Goal: Transaction & Acquisition: Purchase product/service

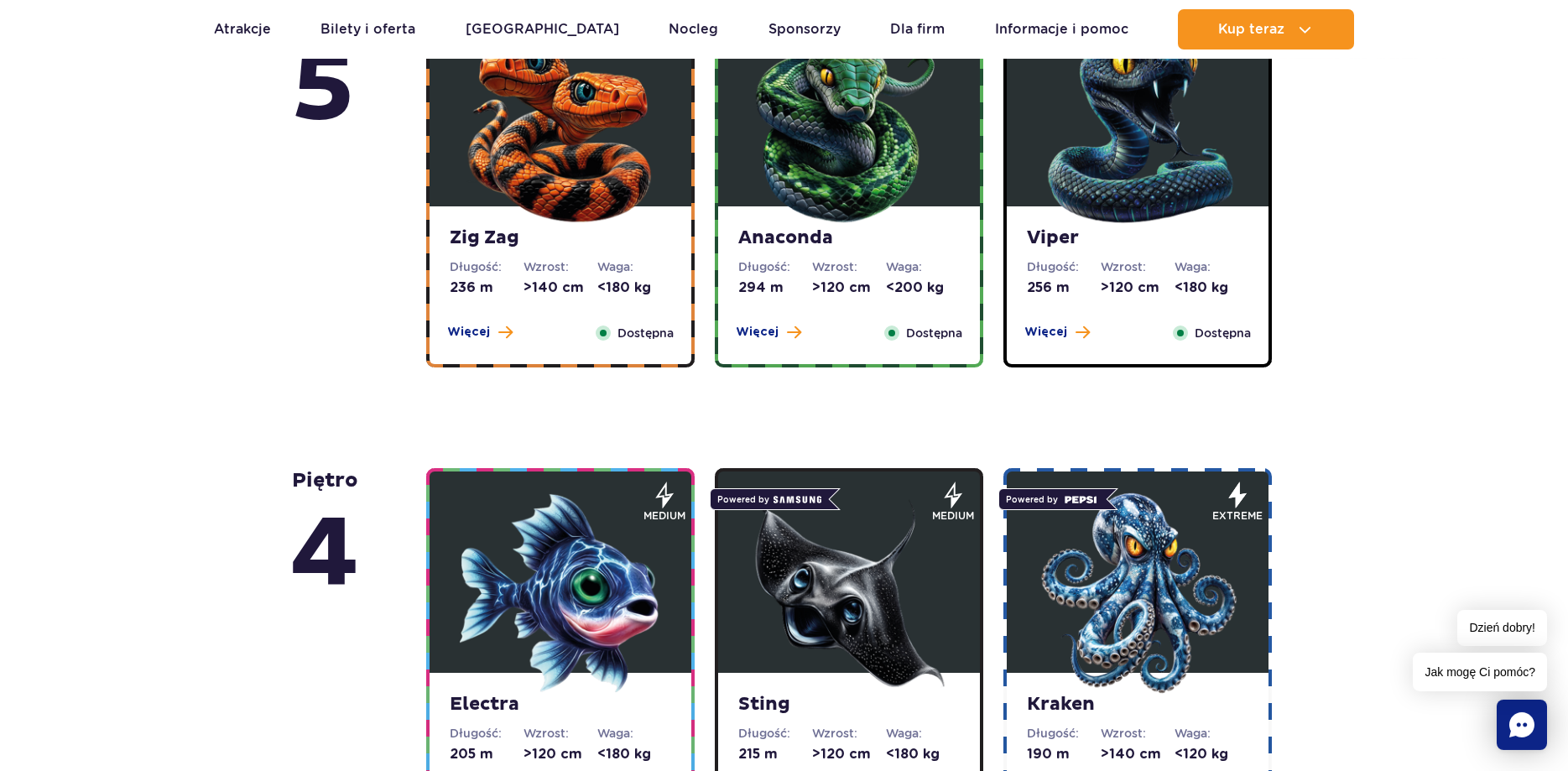
scroll to position [1198, 0]
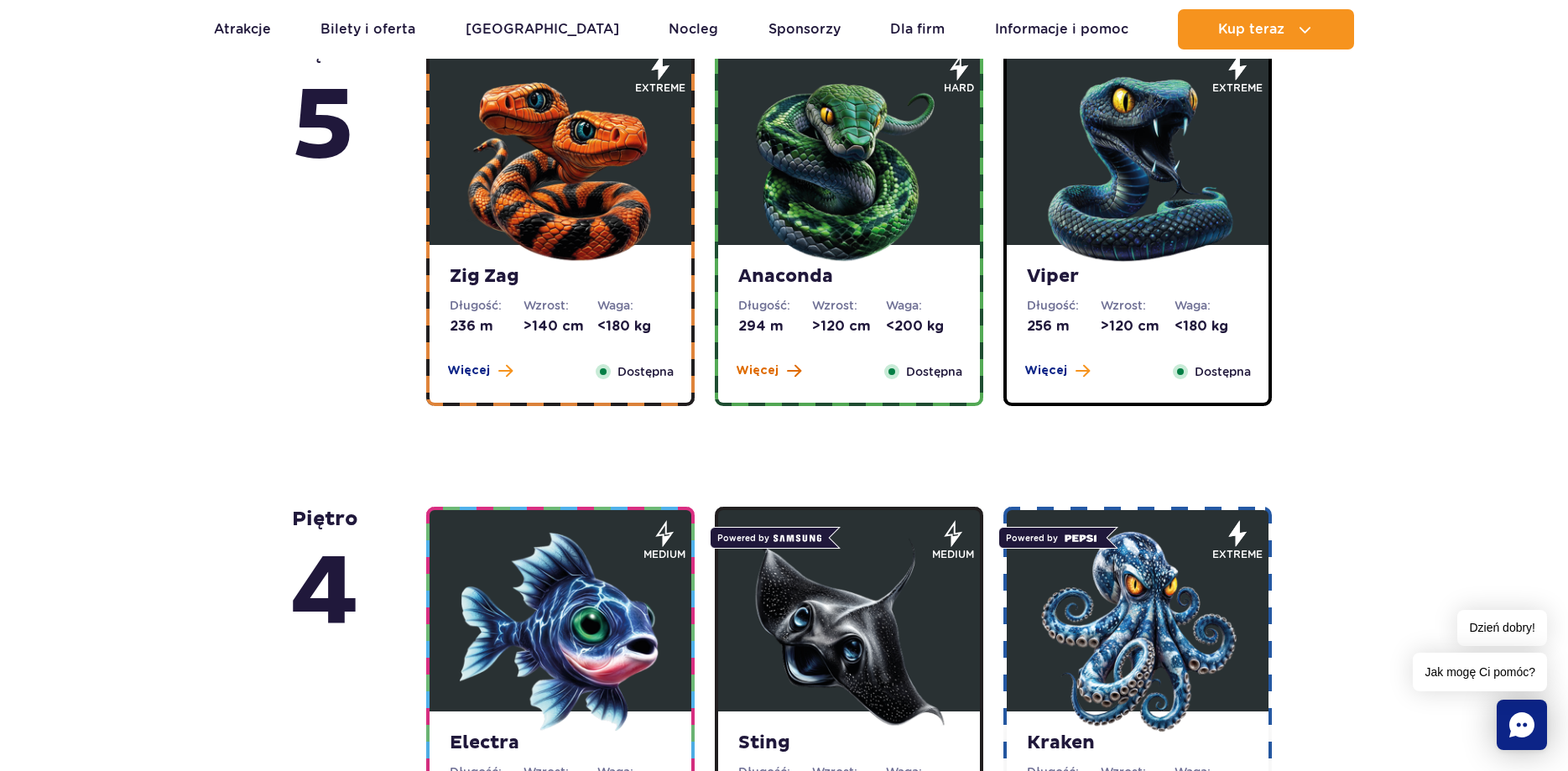
click at [772, 374] on span "Więcej" at bounding box center [757, 370] width 43 height 17
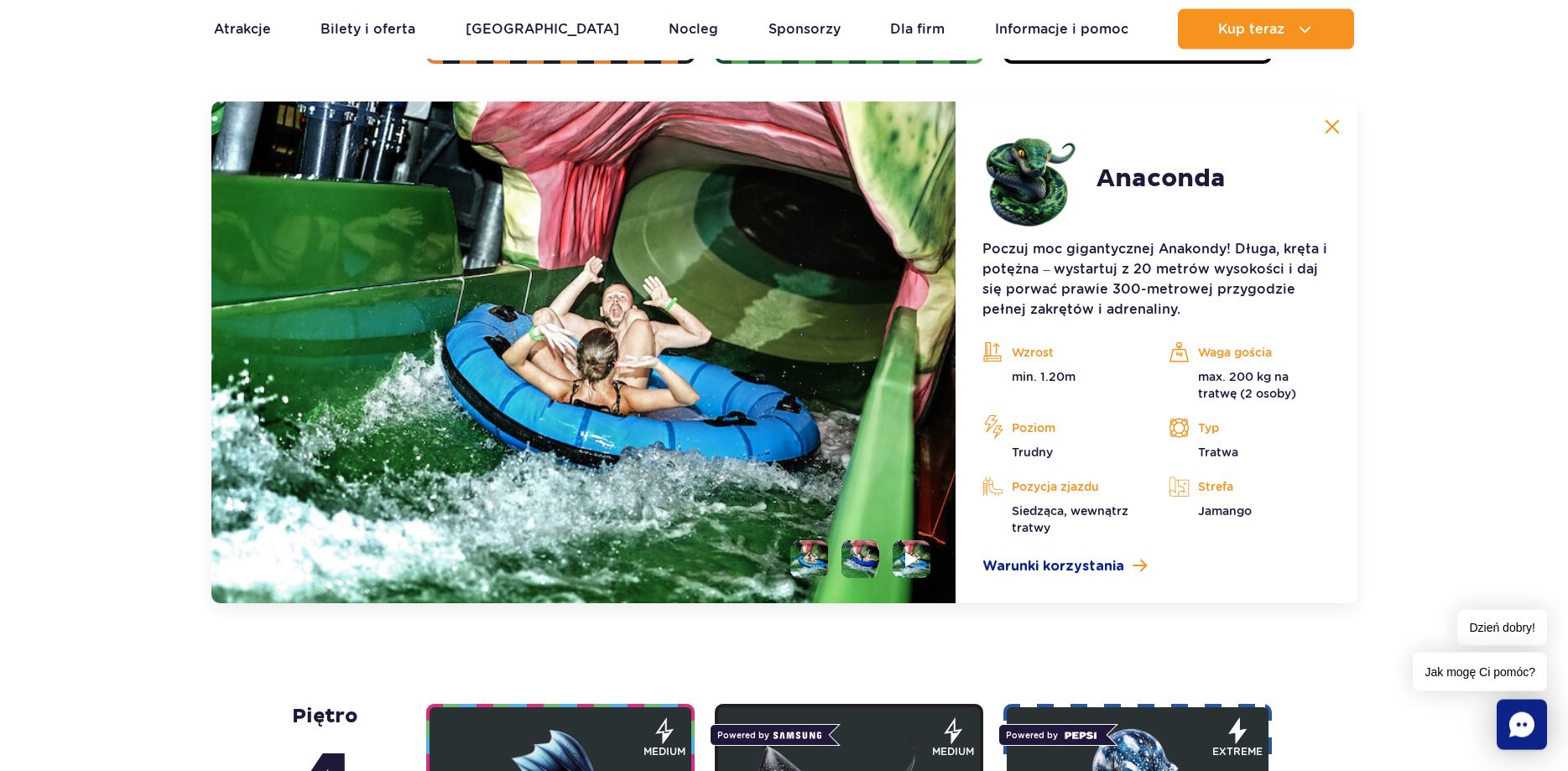
scroll to position [1541, 0]
click at [1046, 567] on span "Warunki korzystania" at bounding box center [1053, 565] width 141 height 20
drag, startPoint x: 1059, startPoint y: 375, endPoint x: 1075, endPoint y: 375, distance: 16.0
click at [1075, 375] on p "min. 1.20m" at bounding box center [1063, 375] width 161 height 17
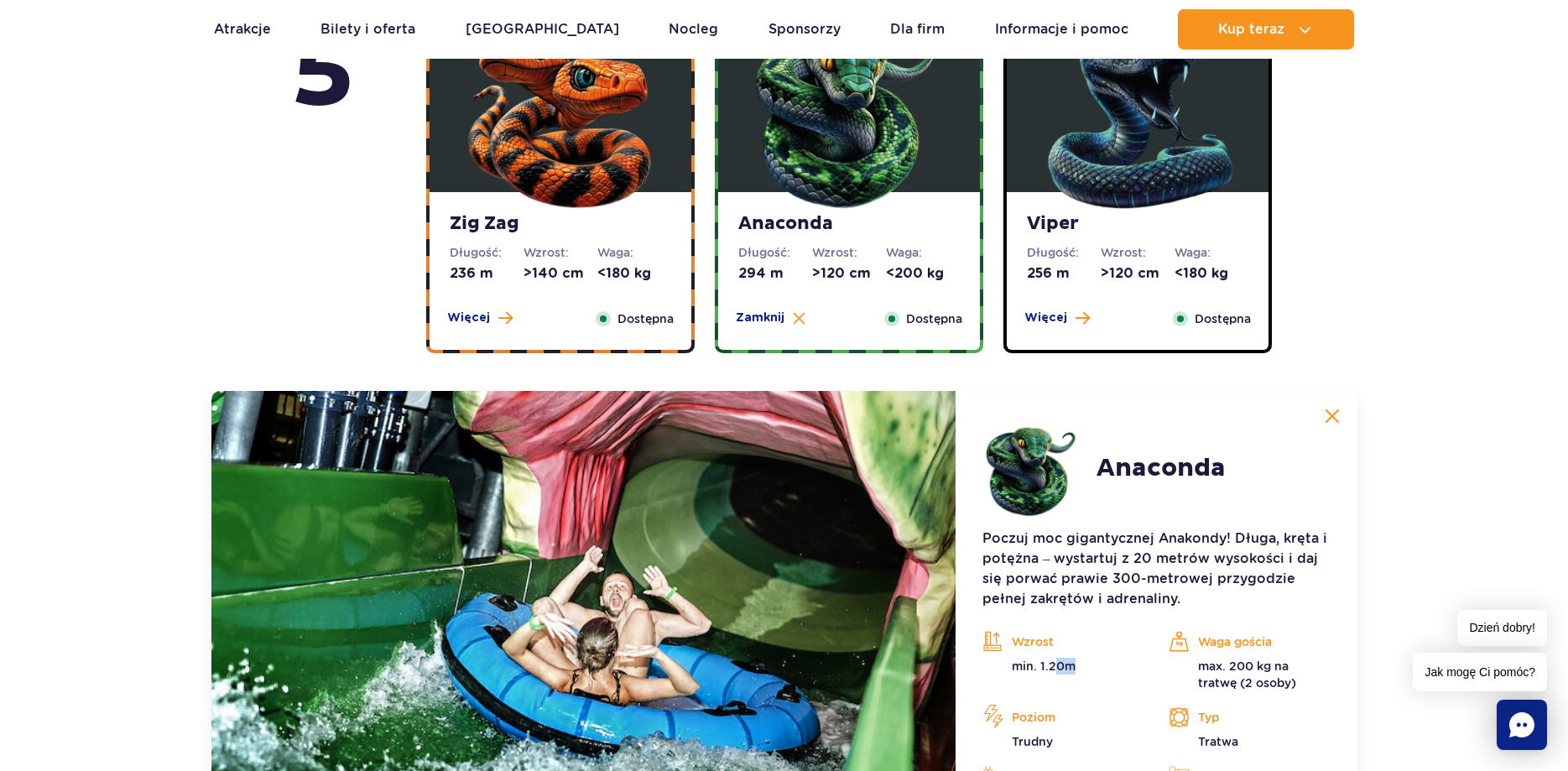
scroll to position [1430, 0]
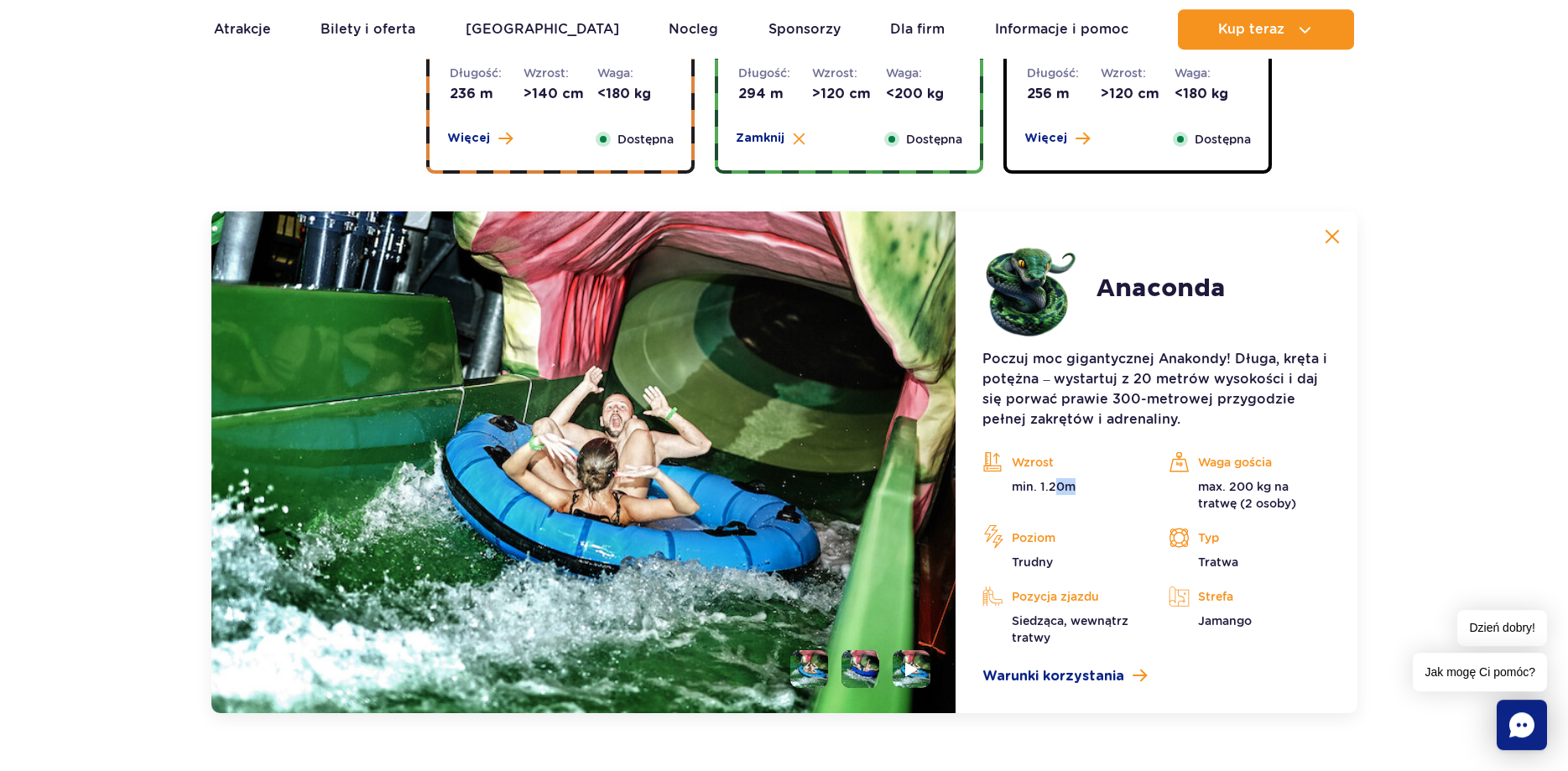
click at [1330, 228] on button at bounding box center [1331, 237] width 33 height 33
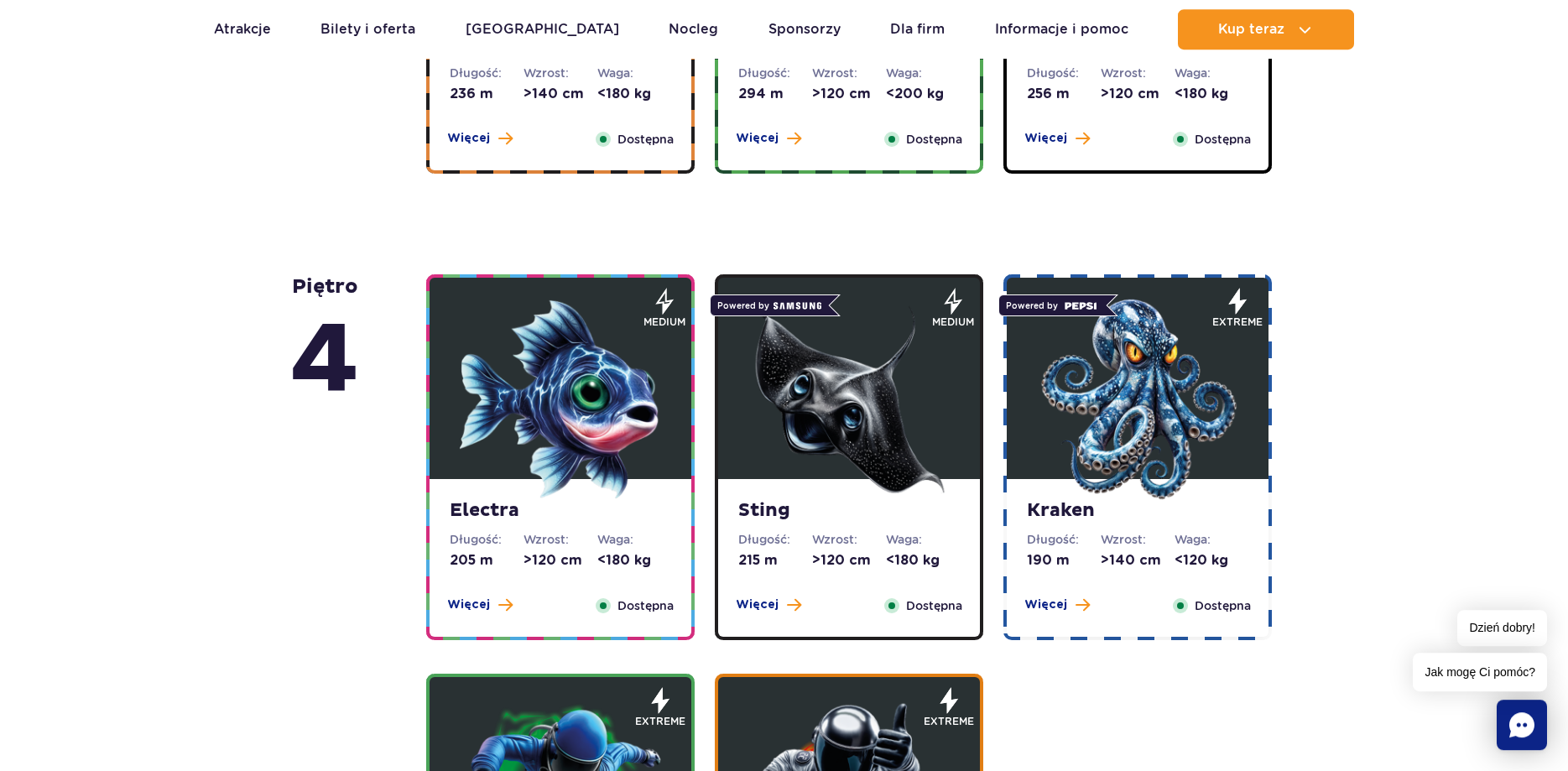
click at [939, 461] on img at bounding box center [849, 399] width 202 height 202
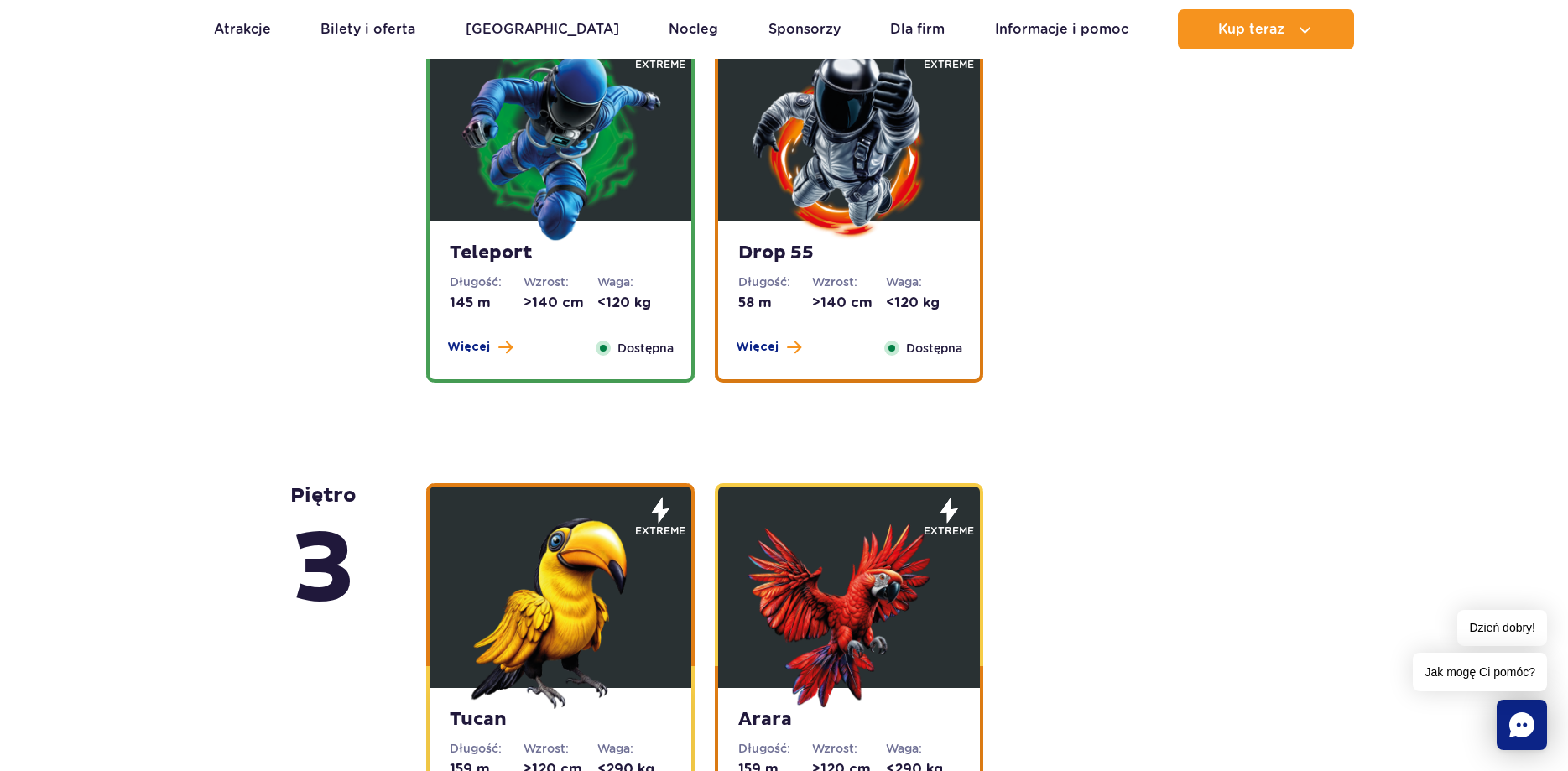
scroll to position [2863, 0]
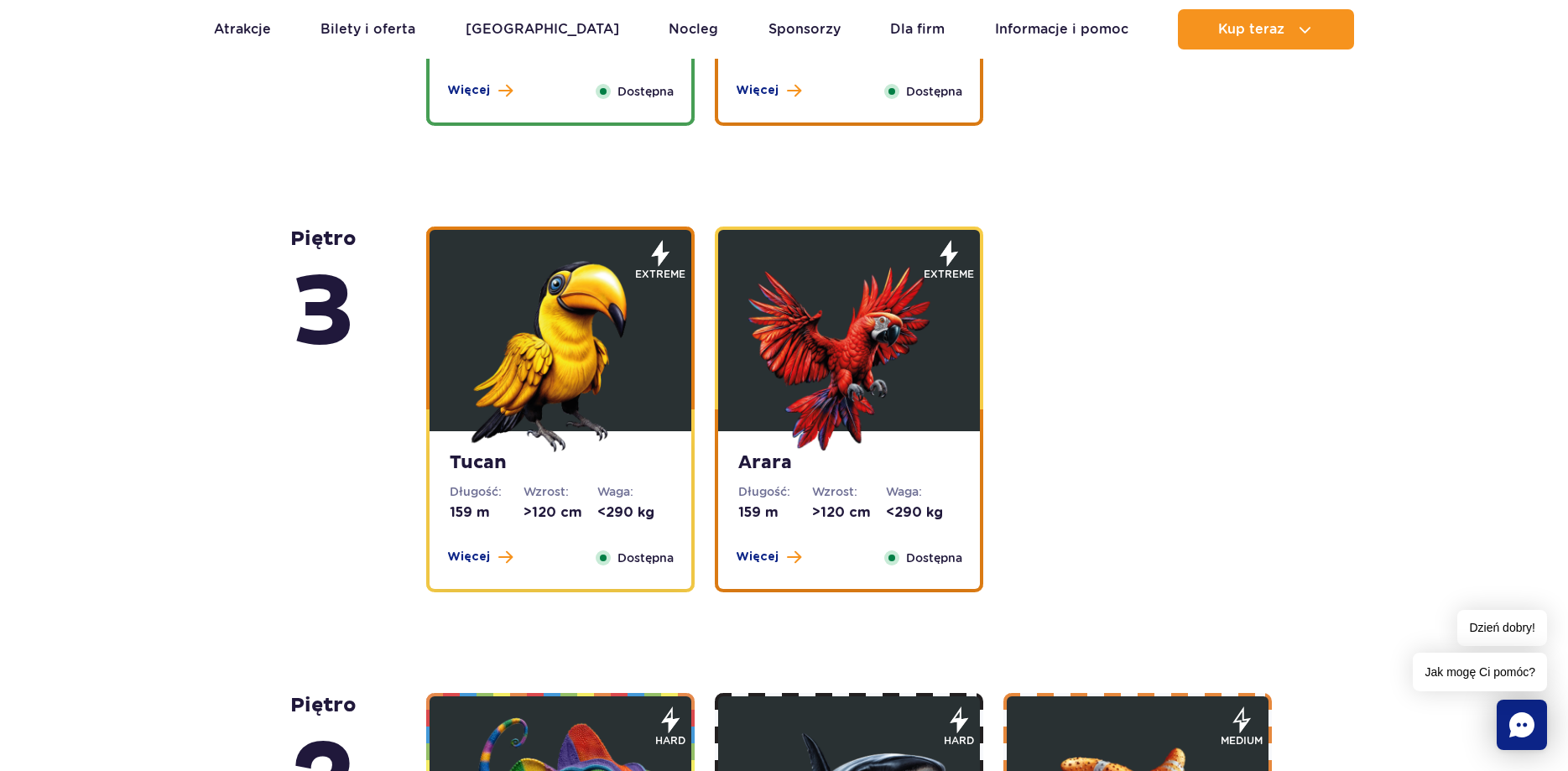
click at [567, 464] on strong "Tucan" at bounding box center [560, 463] width 222 height 24
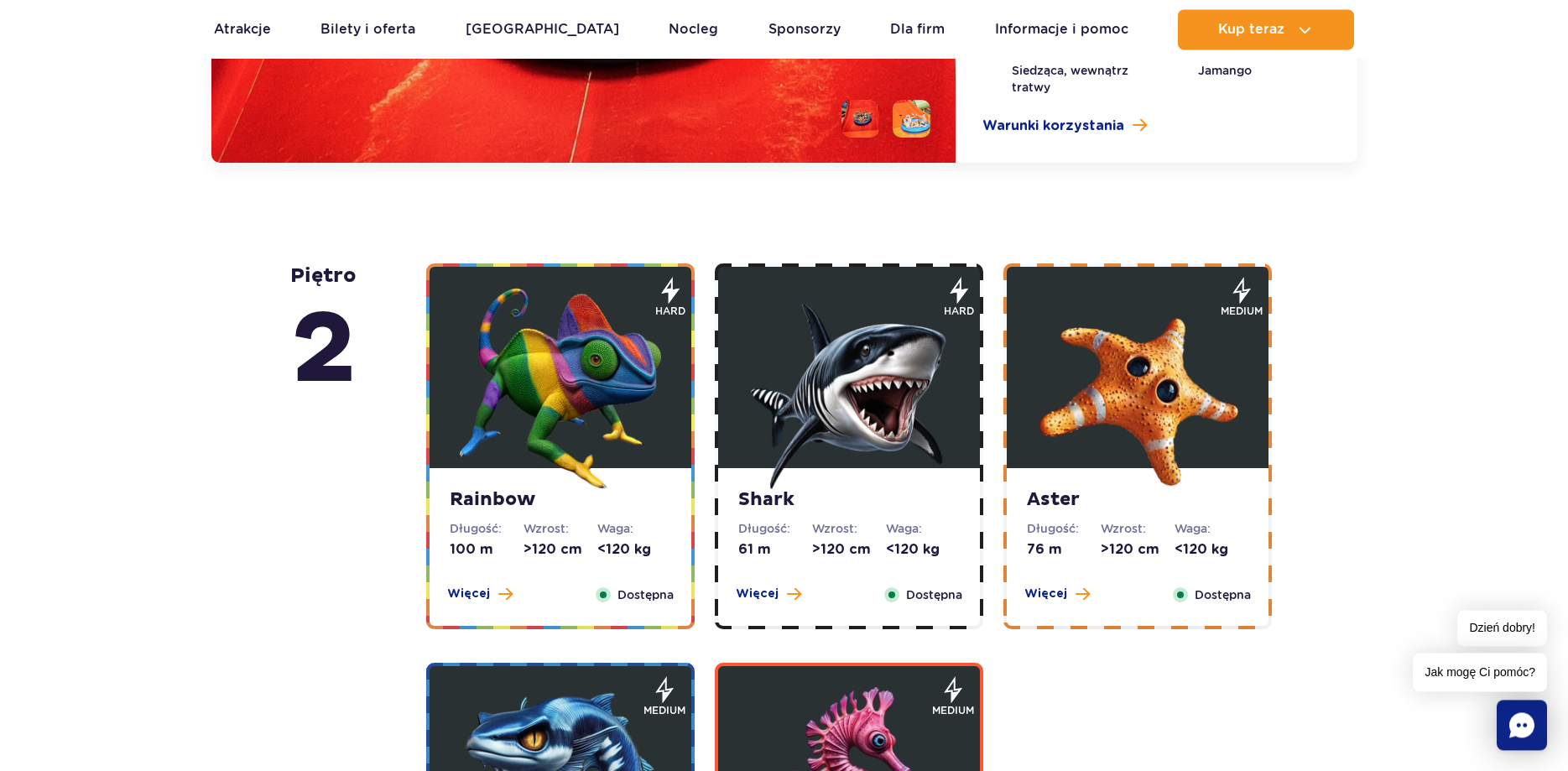
scroll to position [3558, 0]
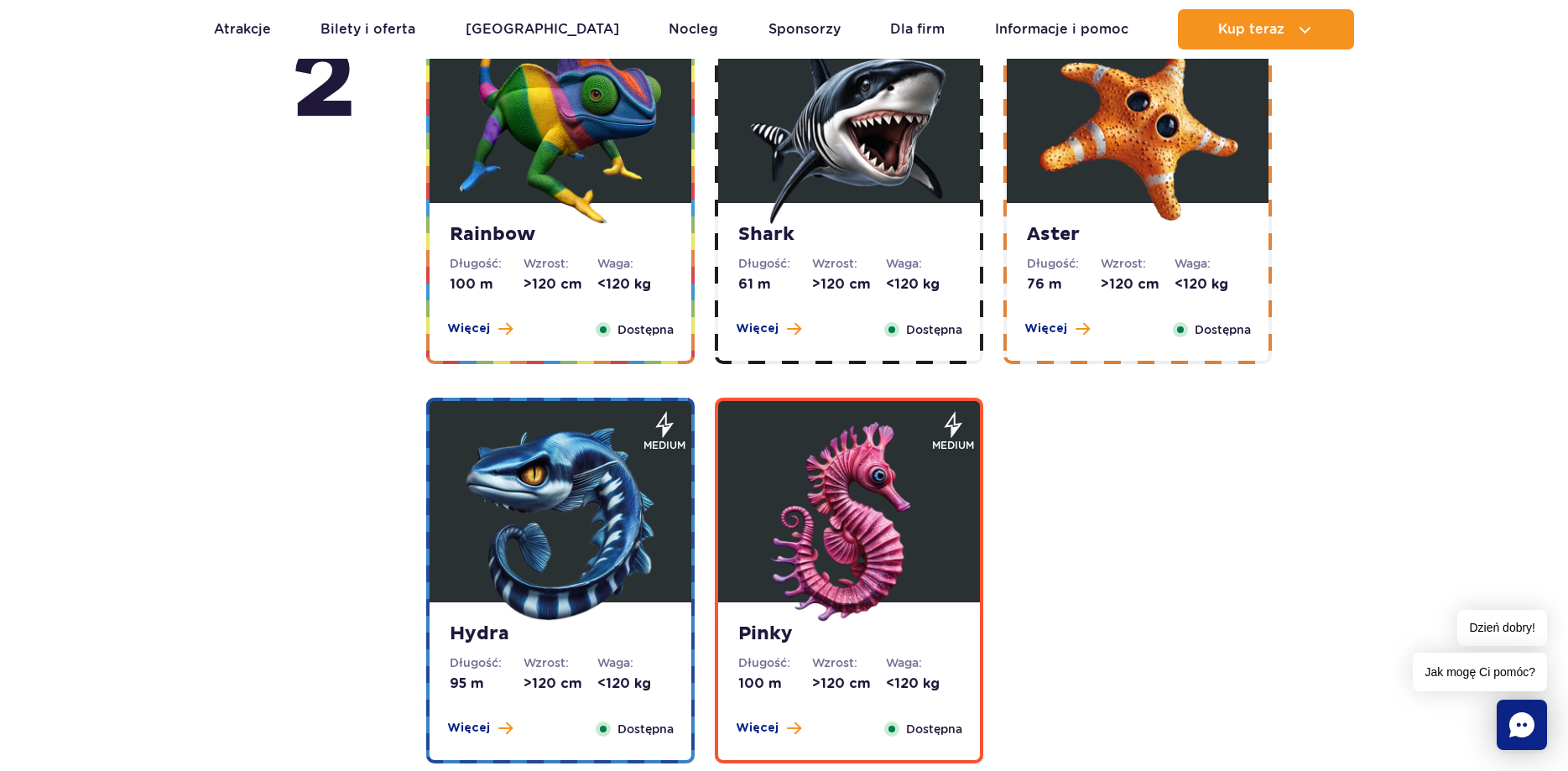
click at [903, 210] on img at bounding box center [849, 123] width 202 height 202
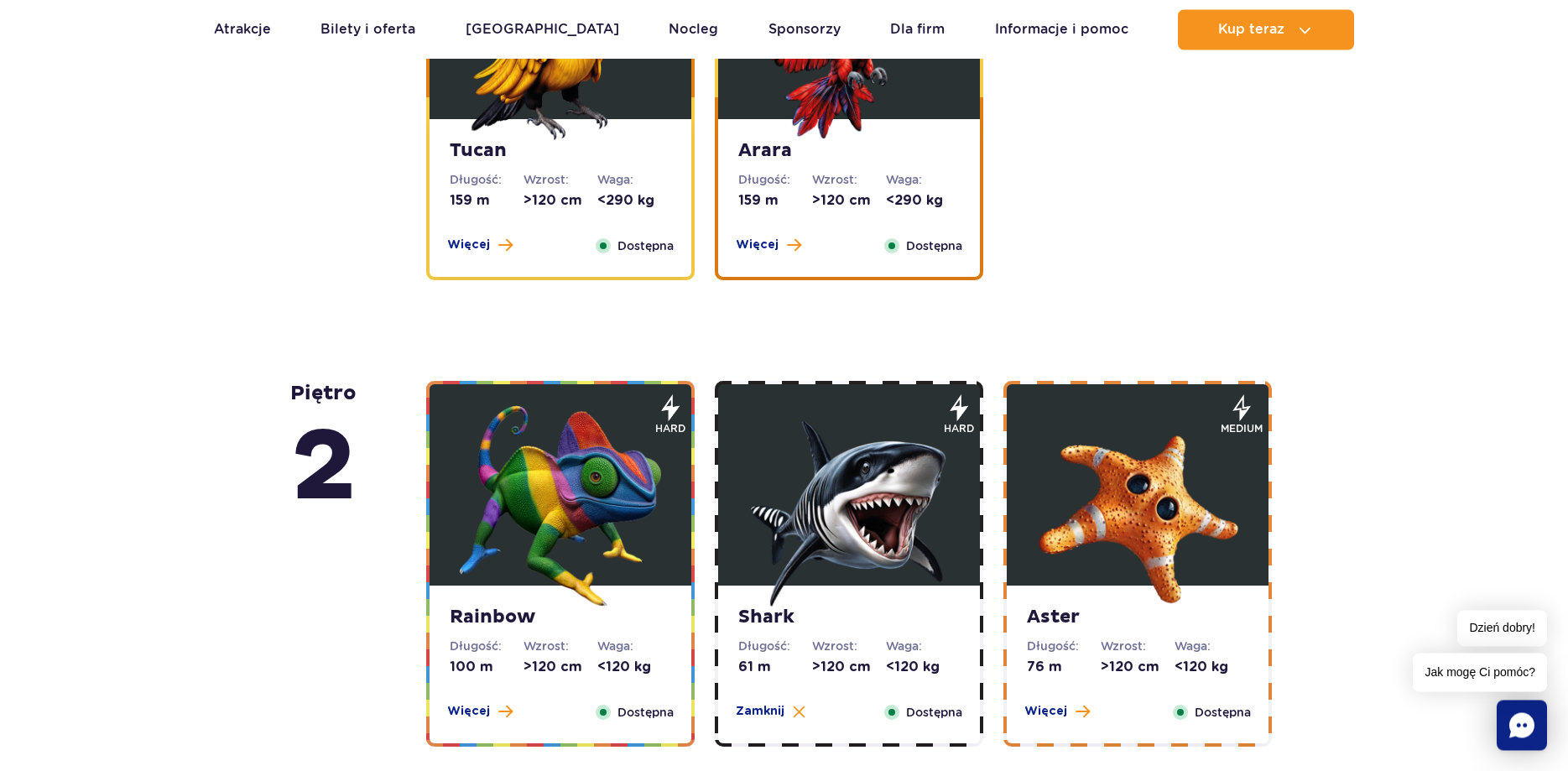
scroll to position [2655, 0]
click at [823, 563] on img at bounding box center [849, 506] width 202 height 202
click at [852, 504] on img at bounding box center [849, 506] width 202 height 202
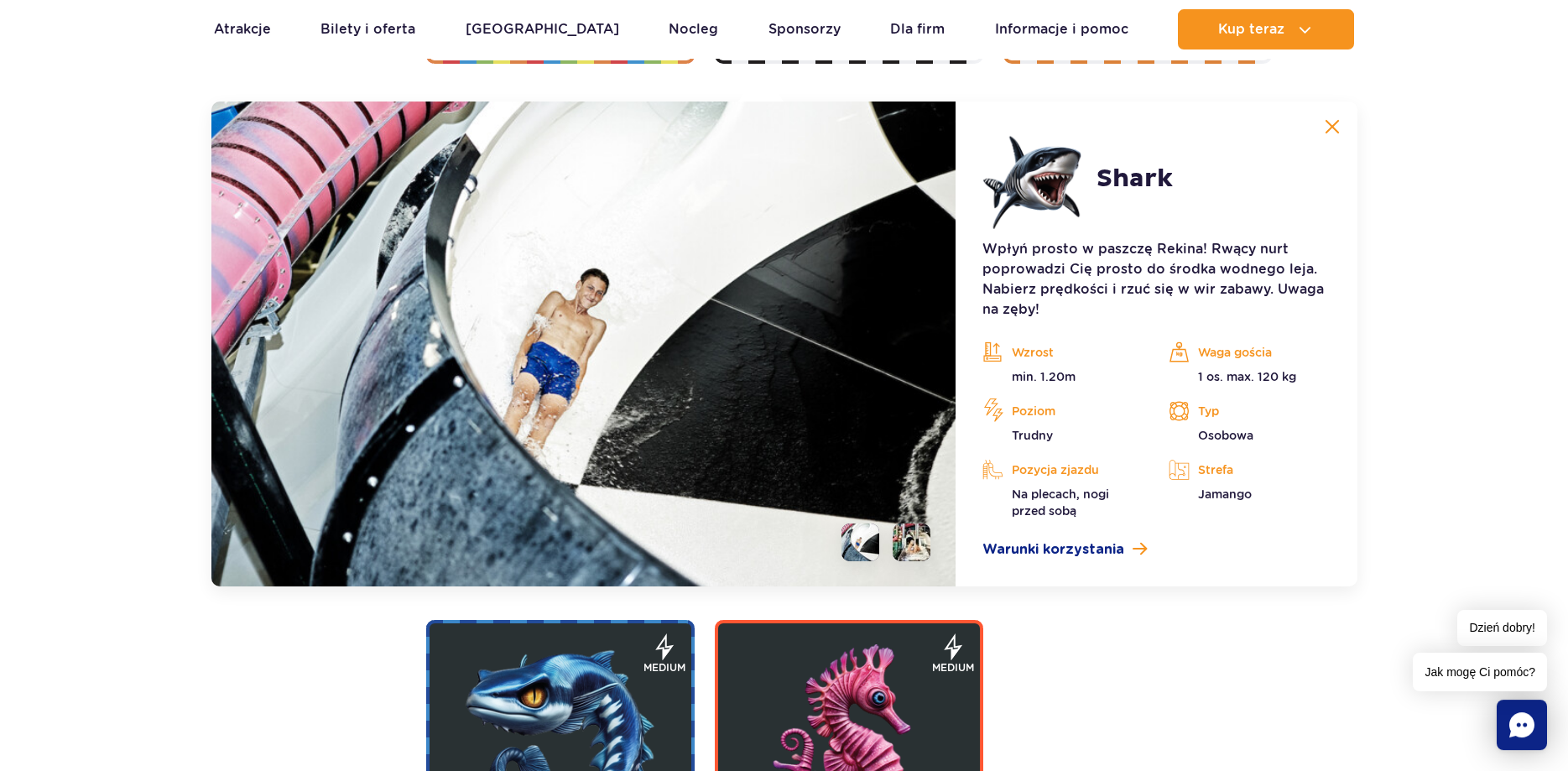
scroll to position [3340, 0]
click at [1028, 430] on div "Poziom Trudny" at bounding box center [1063, 420] width 161 height 45
click at [1025, 432] on p "Trudny" at bounding box center [1063, 434] width 161 height 17
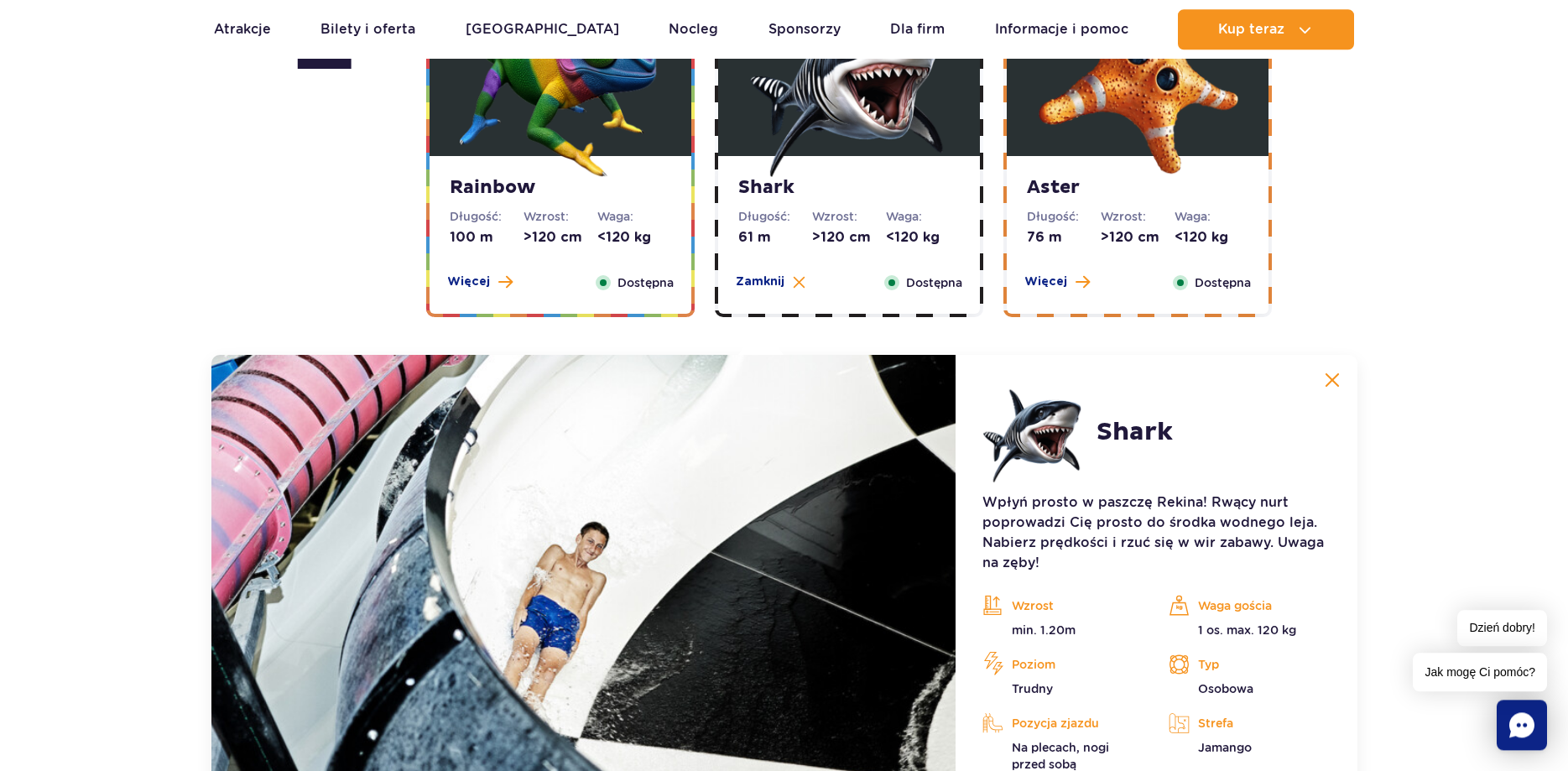
scroll to position [3083, 0]
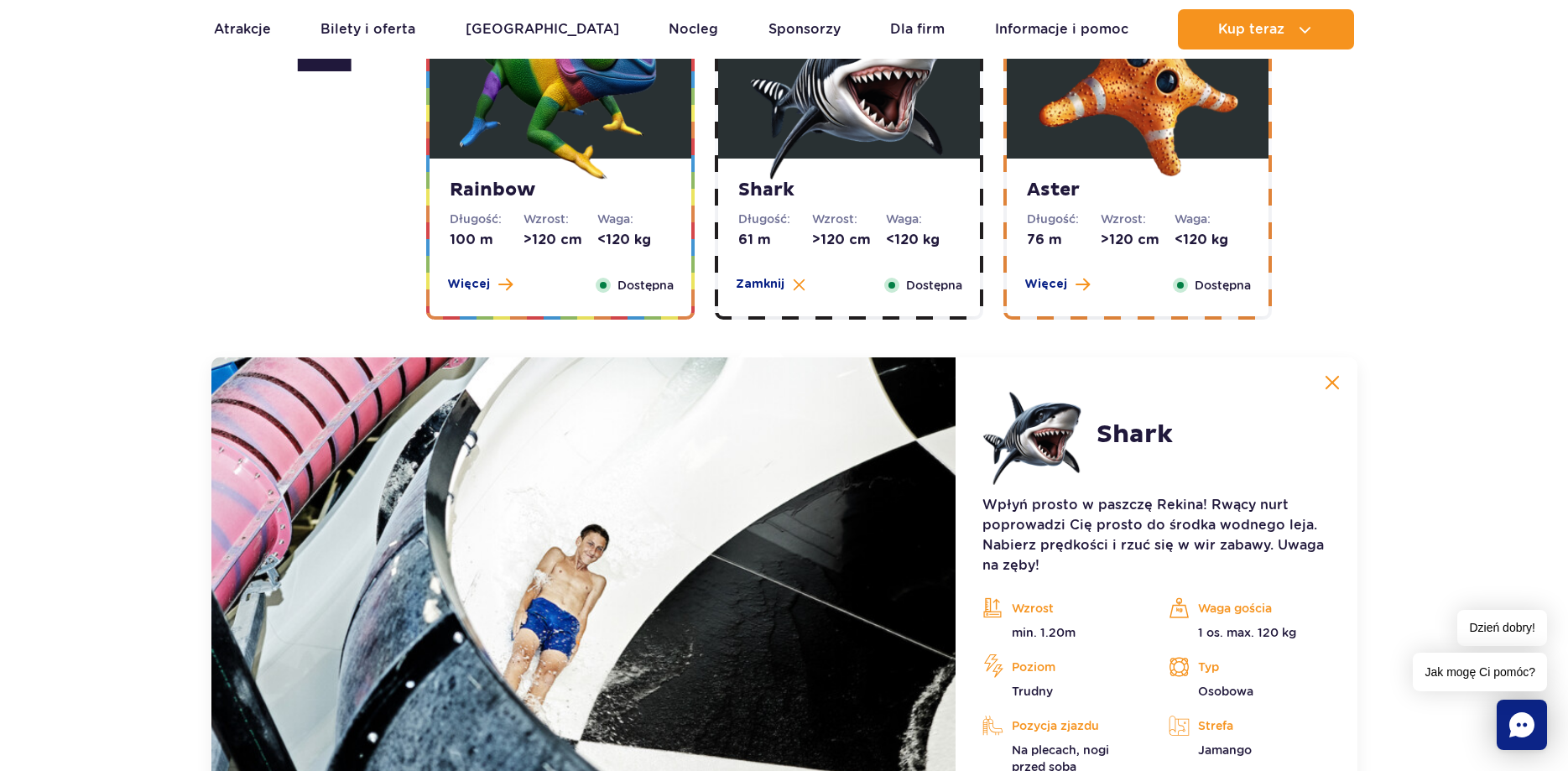
click at [1336, 379] on img at bounding box center [1331, 382] width 15 height 15
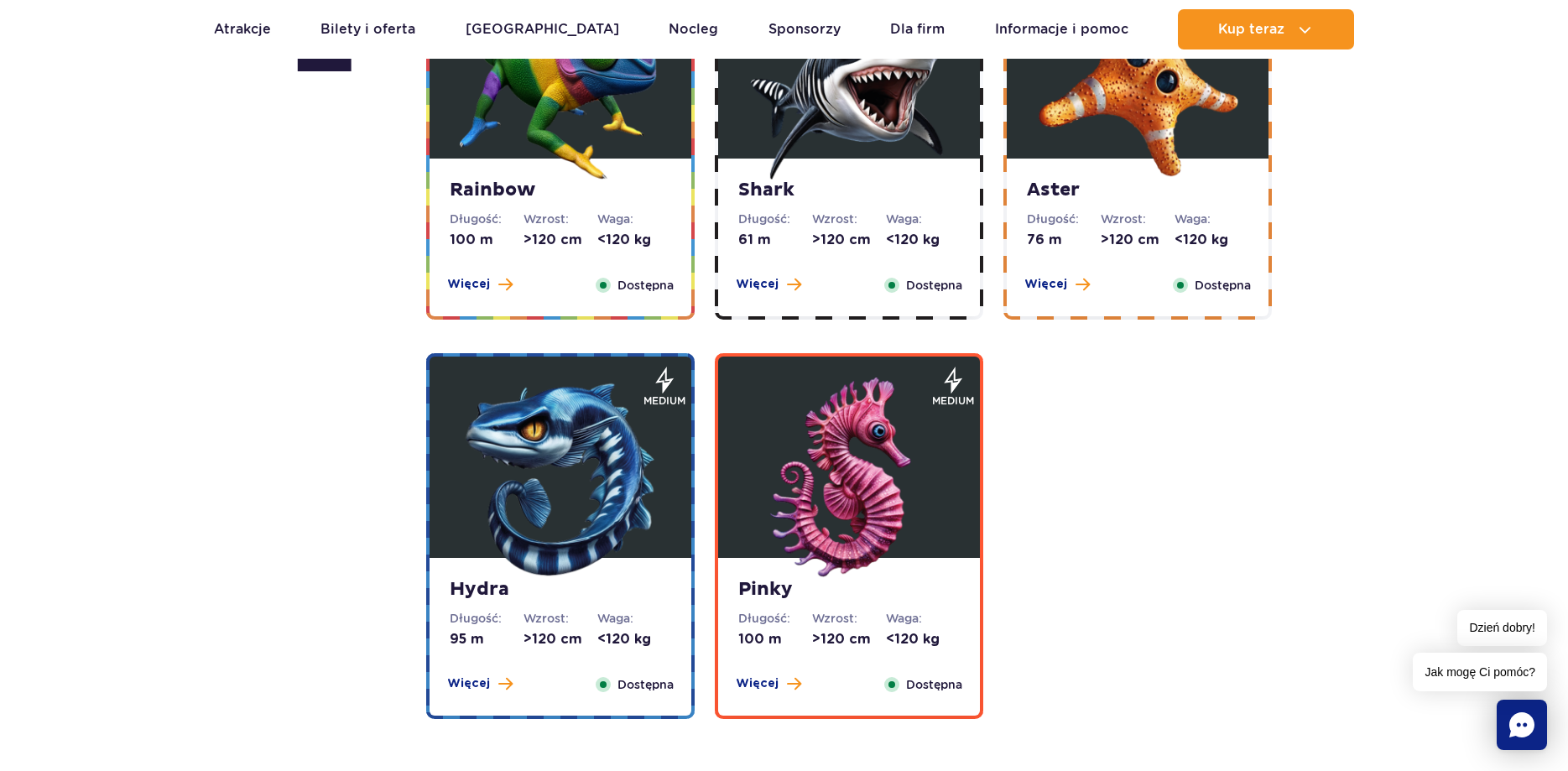
click at [642, 620] on dt "Waga:" at bounding box center [634, 617] width 74 height 17
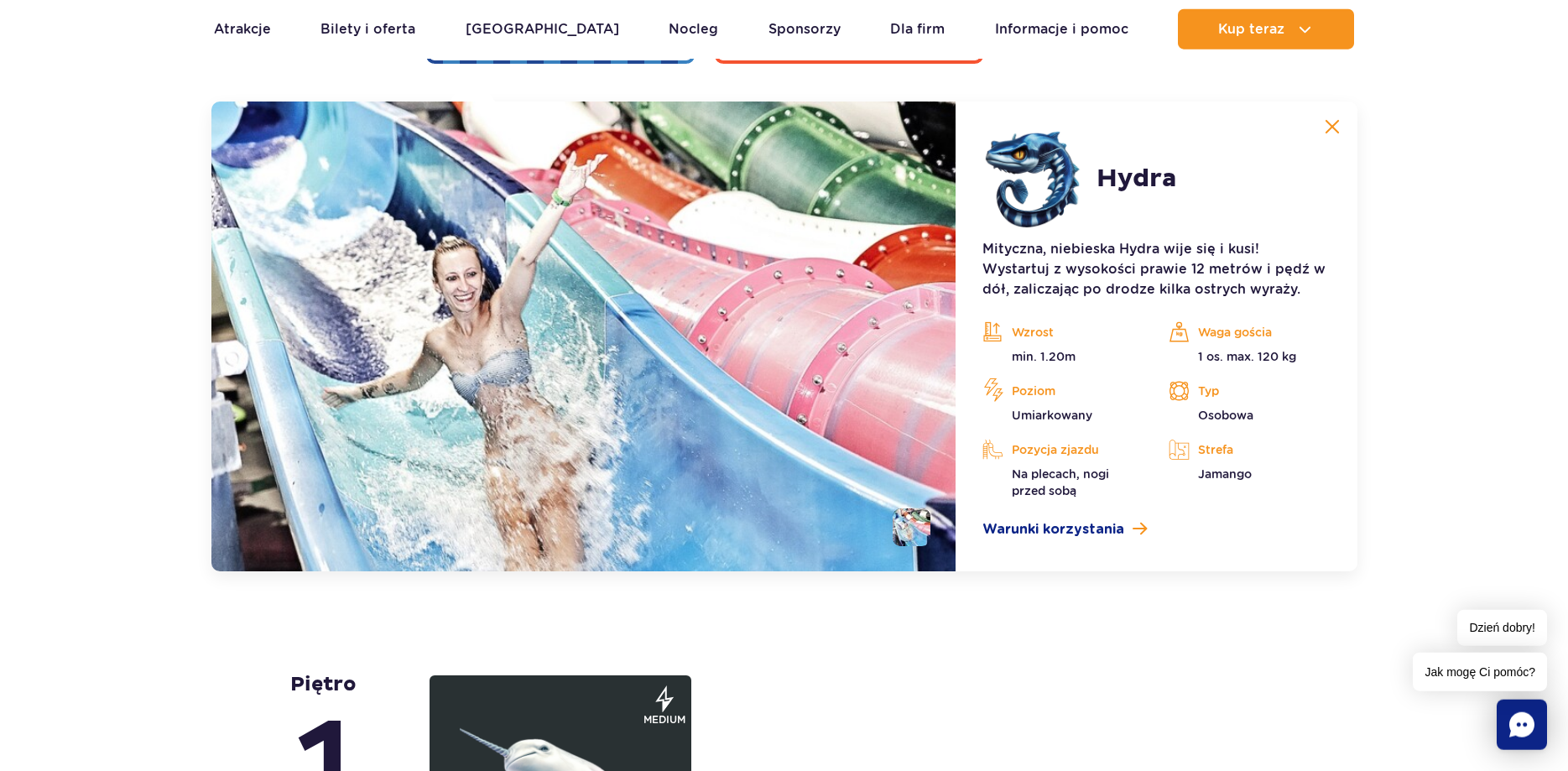
scroll to position [3739, 0]
drag, startPoint x: 1023, startPoint y: 403, endPoint x: 1083, endPoint y: 411, distance: 60.5
click at [1083, 411] on div "Poziom Umiarkowany" at bounding box center [1063, 400] width 161 height 45
click at [1083, 411] on p "Umiarkowany" at bounding box center [1063, 414] width 161 height 17
drag, startPoint x: 1090, startPoint y: 482, endPoint x: 1023, endPoint y: 499, distance: 69.1
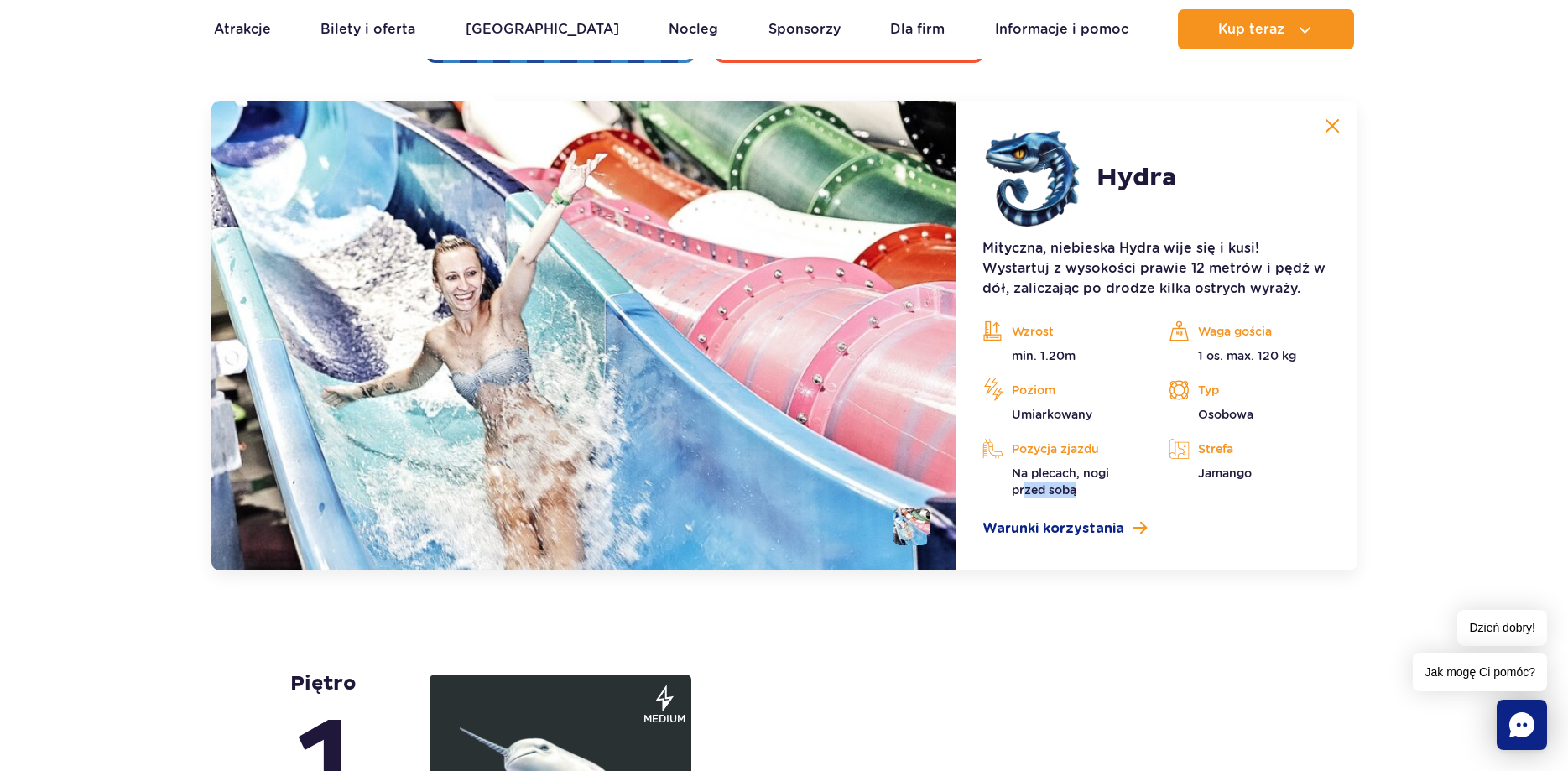
click at [1023, 499] on div "Mityczna, niebieska Hydra wije się i kusi! Wystartuj z wysokości prawie 12 metr…" at bounding box center [1156, 389] width 347 height 300
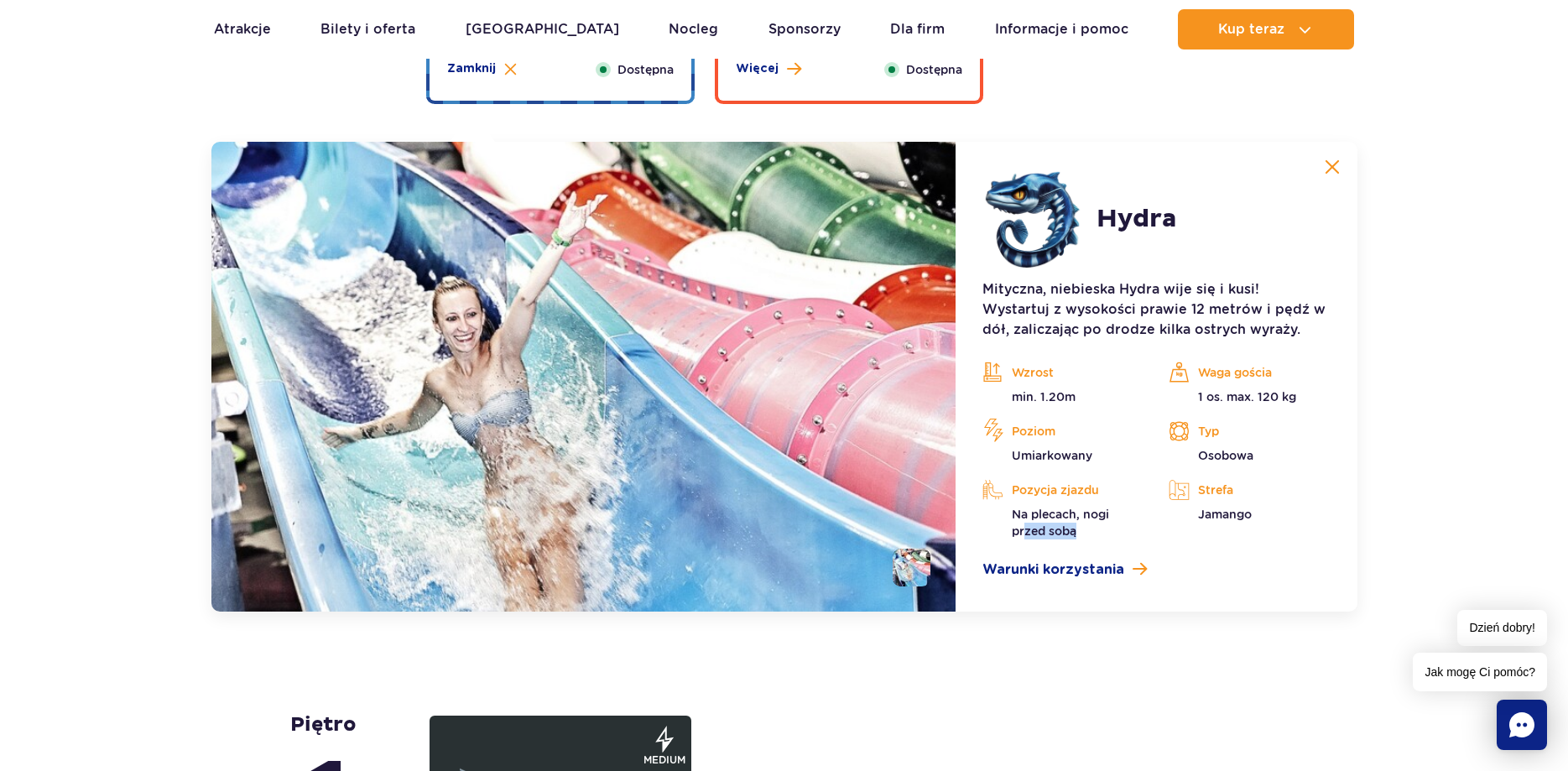
scroll to position [3653, 0]
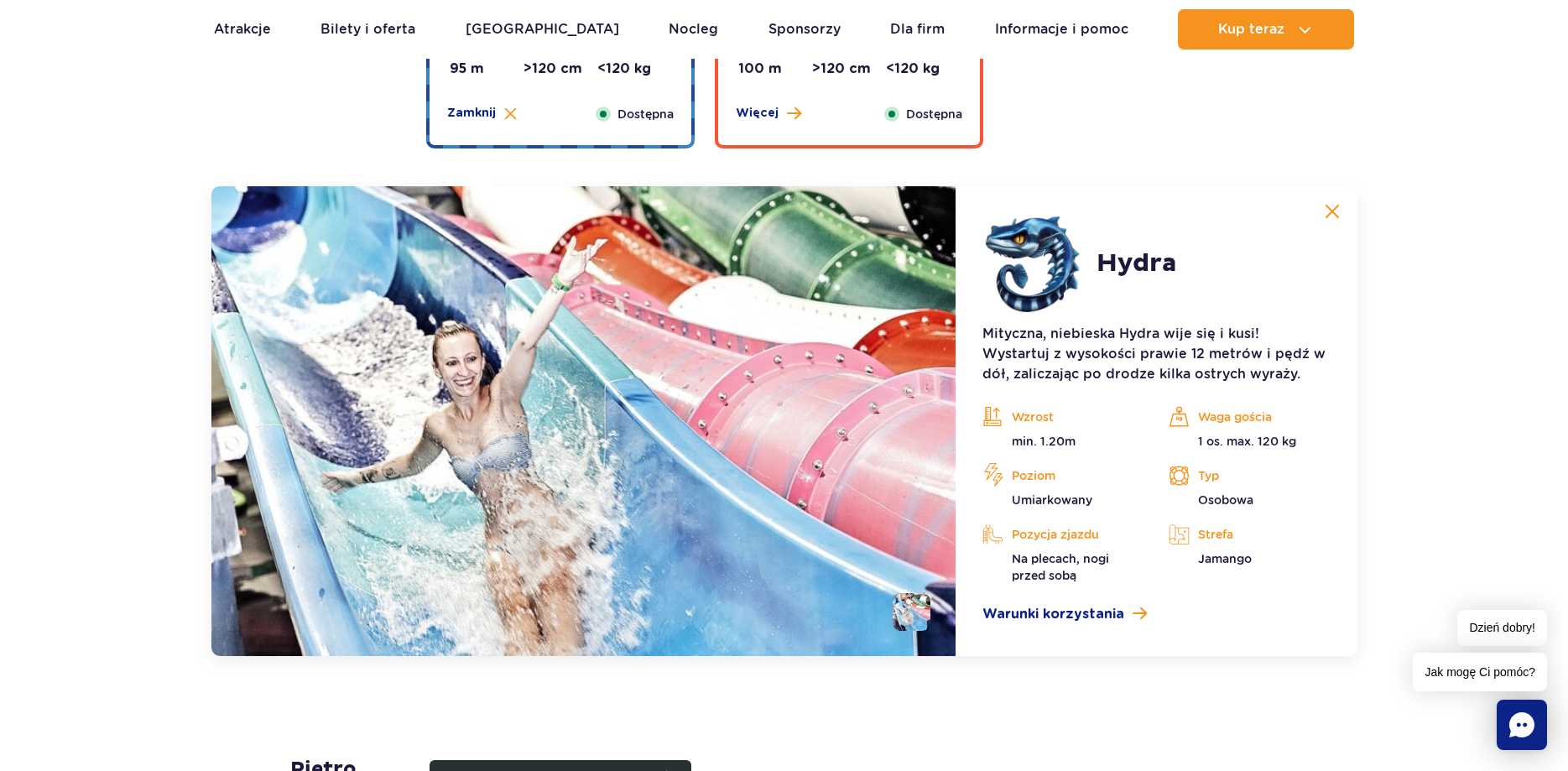
click at [1036, 465] on p "Poziom" at bounding box center [1063, 475] width 161 height 25
drag, startPoint x: 1037, startPoint y: 365, endPoint x: 1069, endPoint y: 369, distance: 32.2
click at [1069, 369] on p "Mityczna, niebieska Hydra wije się i kusi! Wystartuj z wysokości prawie 12 metr…" at bounding box center [1156, 354] width 347 height 60
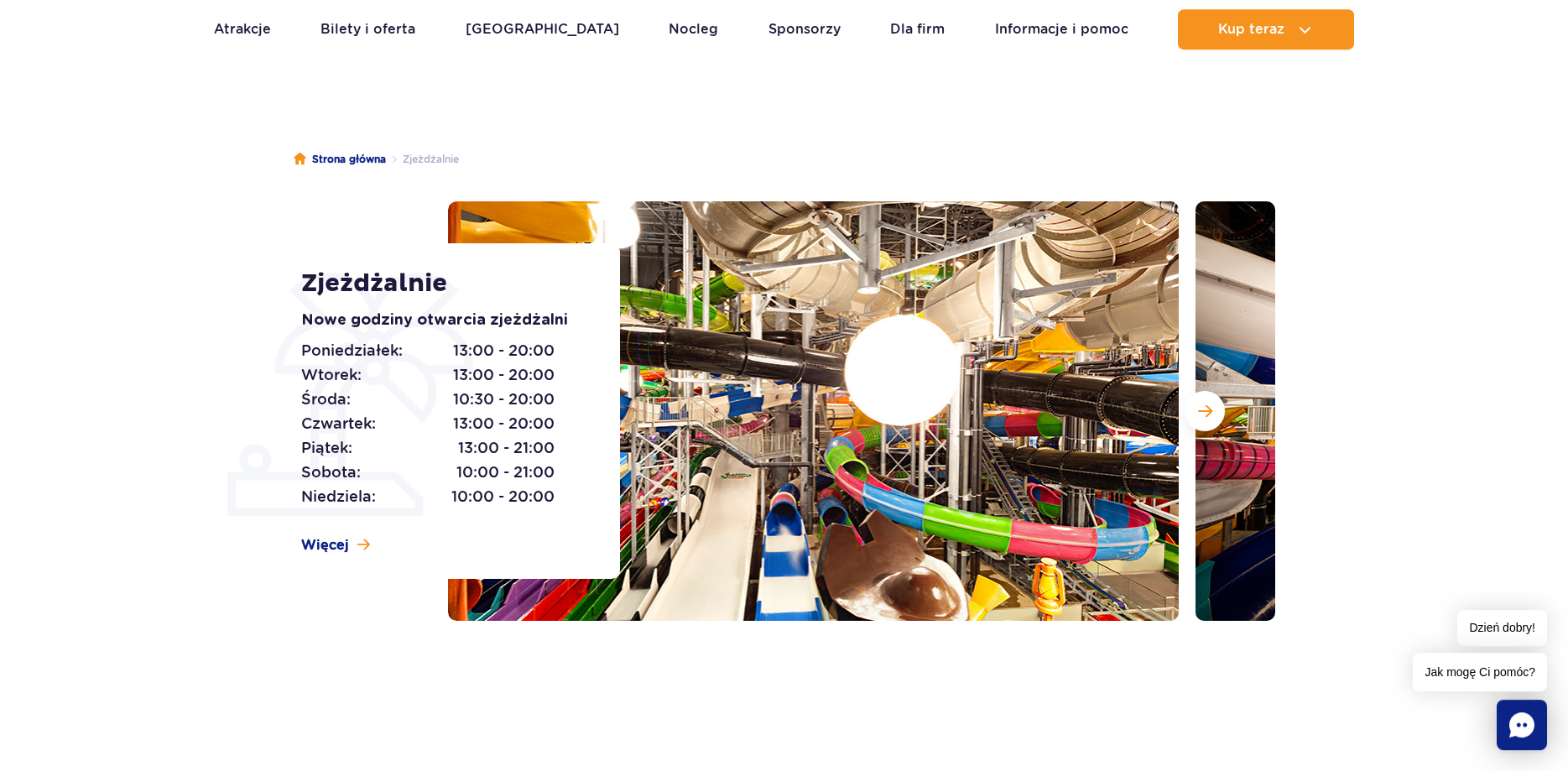
scroll to position [88, 0]
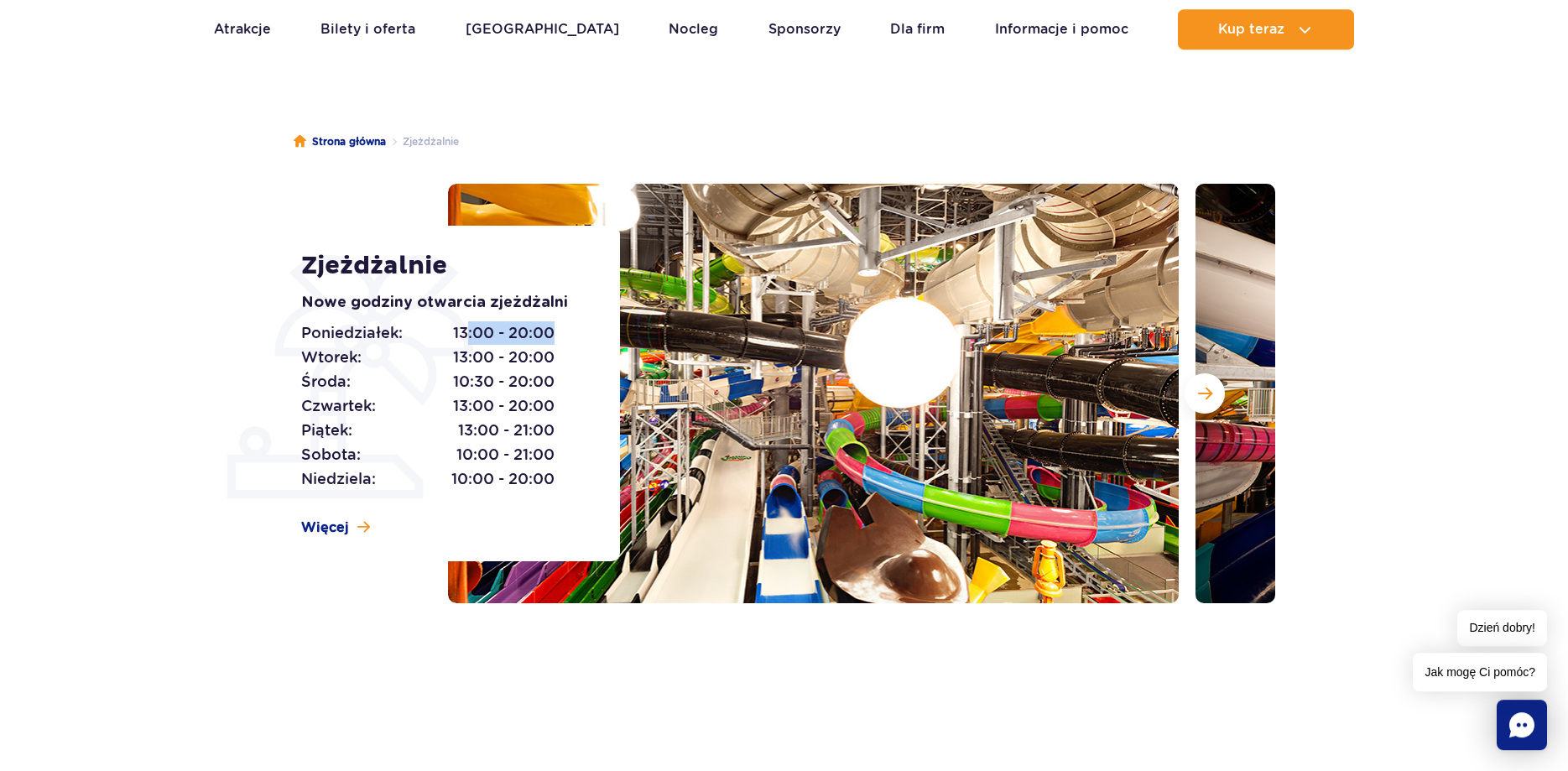
drag, startPoint x: 463, startPoint y: 341, endPoint x: 554, endPoint y: 341, distance: 91.0
click at [554, 341] on div "[DATE]: 13:00 - 20:00 [DATE]: 13:00 - 20:00 [DATE]: 10:30 - 20:00 [DATE]: 13:00…" at bounding box center [442, 406] width 281 height 170
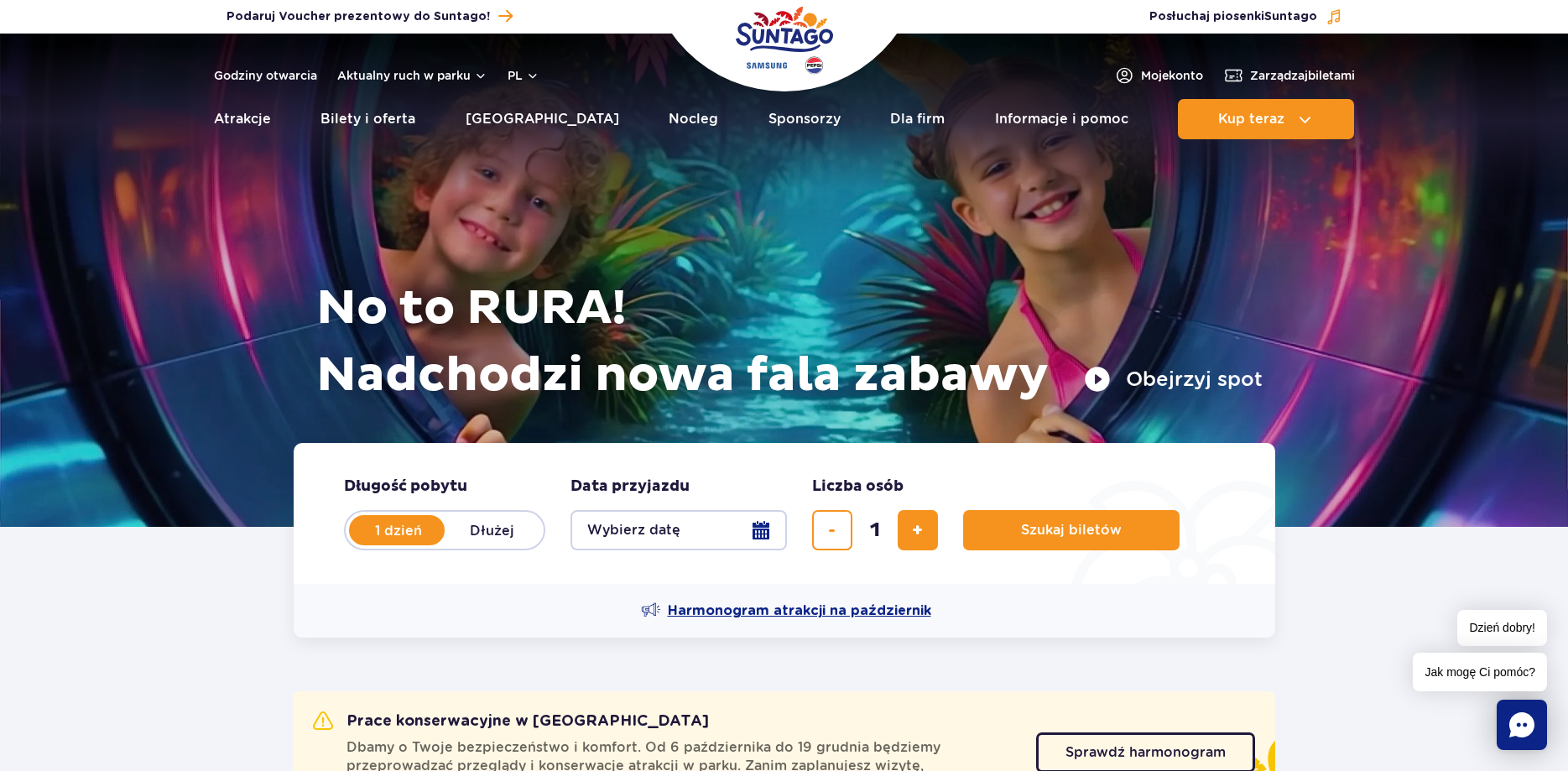
click at [869, 609] on span "Harmonogram atrakcji na październik" at bounding box center [800, 610] width 264 height 18
click at [758, 524] on button "Wybierz datę" at bounding box center [678, 530] width 217 height 40
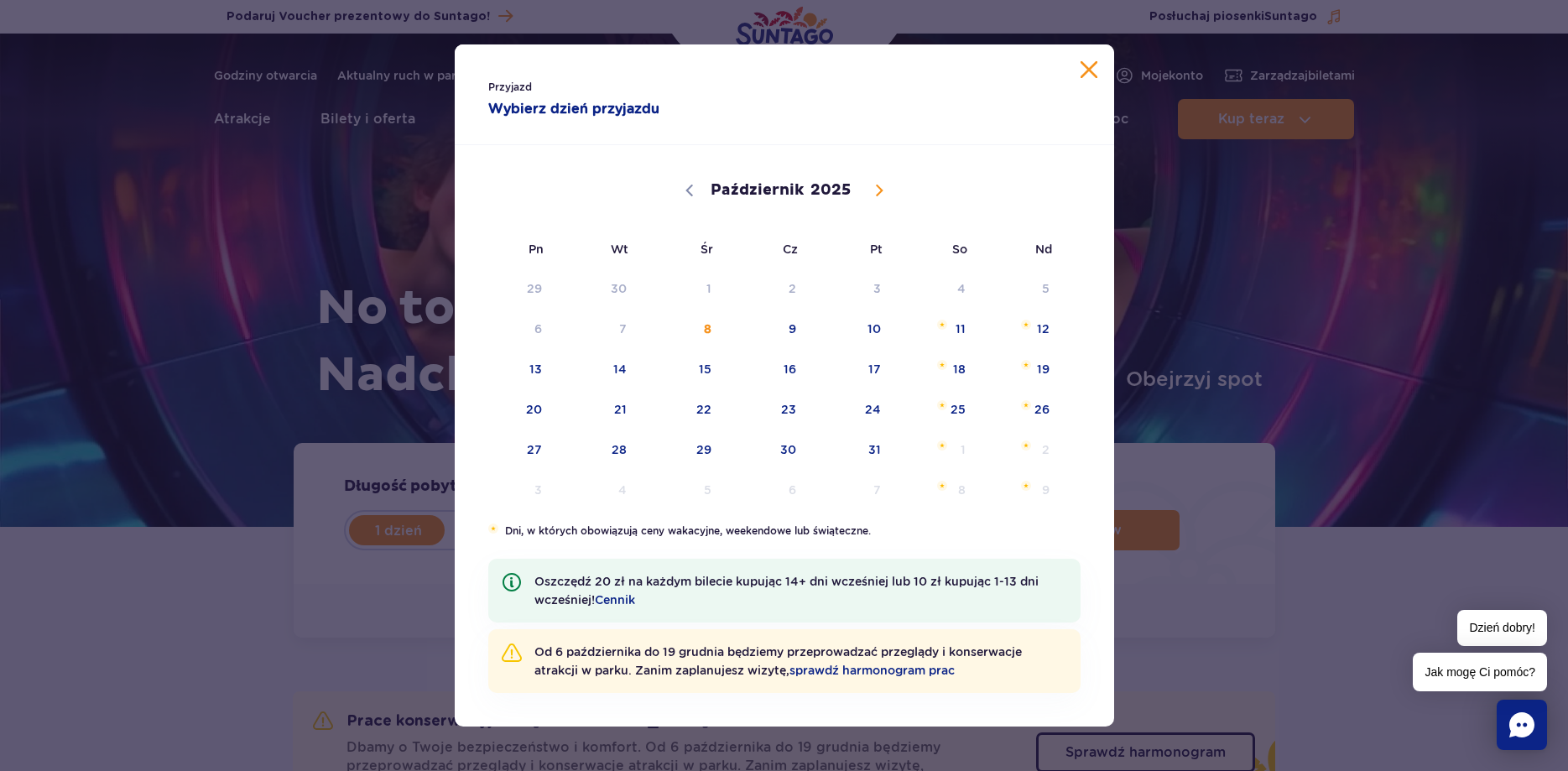
click at [876, 185] on icon at bounding box center [878, 190] width 6 height 10
select select "10"
click at [533, 372] on span "10" at bounding box center [513, 369] width 85 height 38
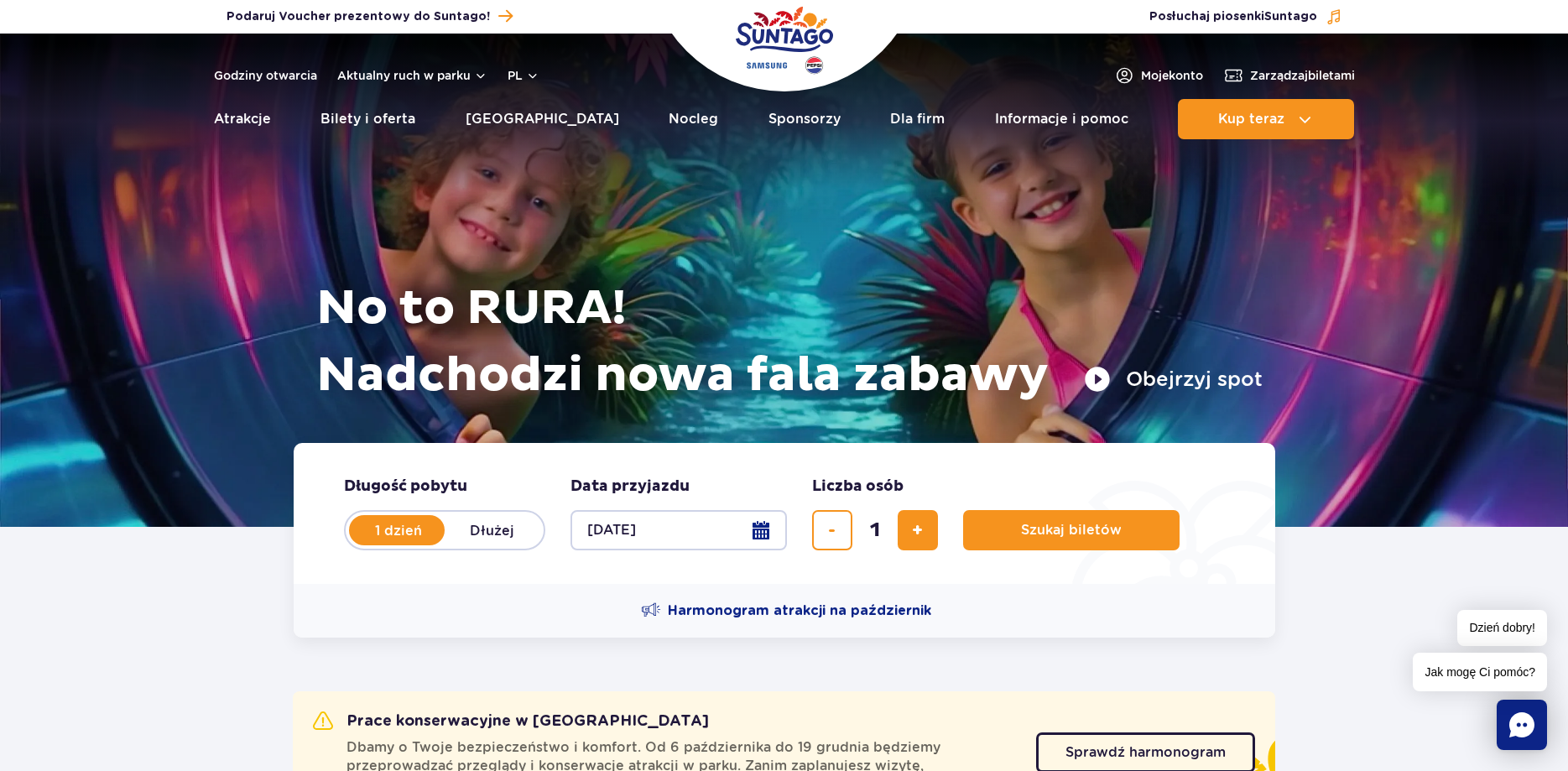
click at [763, 523] on button "10.11.25" at bounding box center [678, 530] width 217 height 40
select select "10"
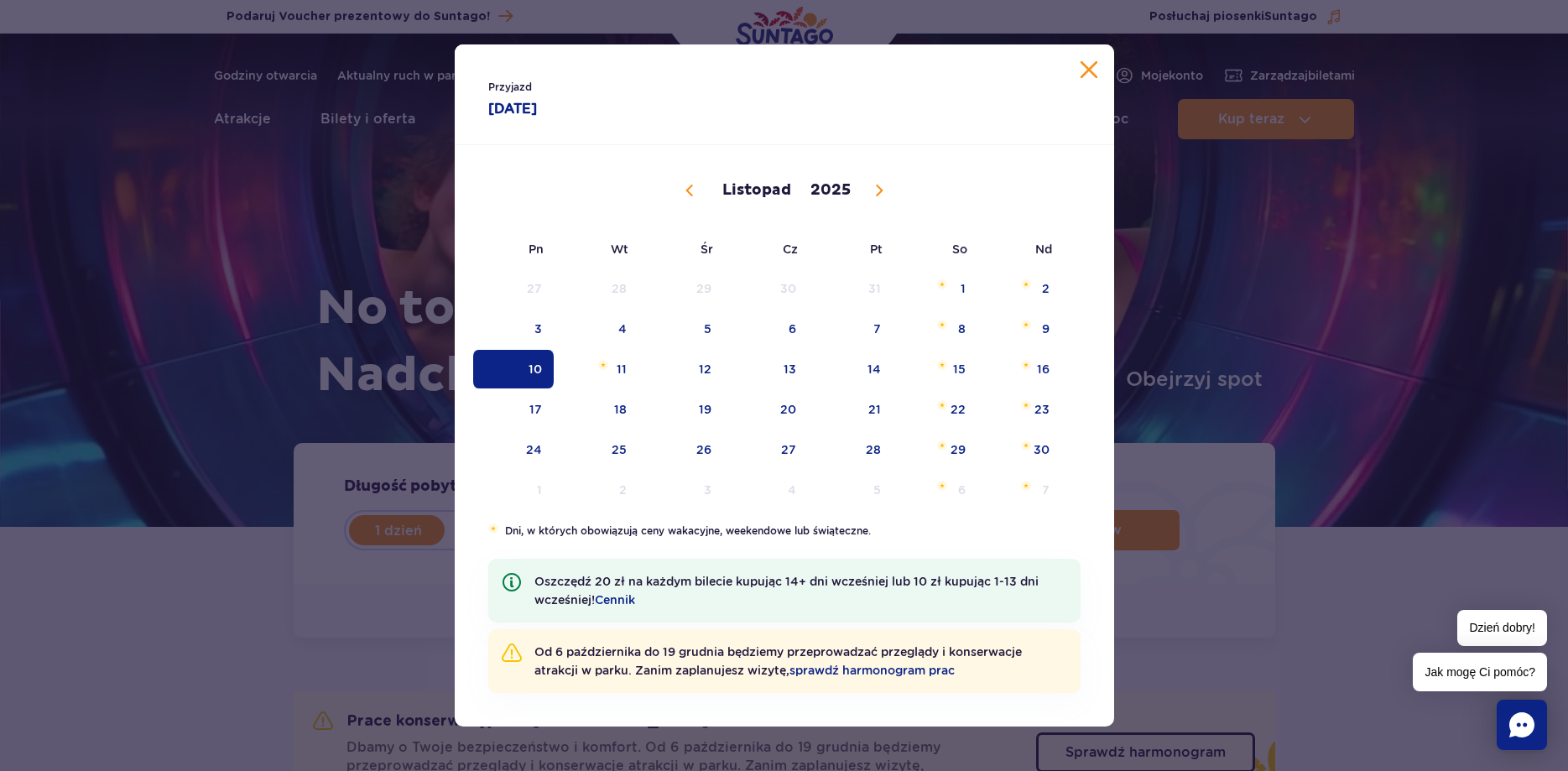
click at [1089, 69] on button "Zamknij kalendarz" at bounding box center [1088, 69] width 17 height 17
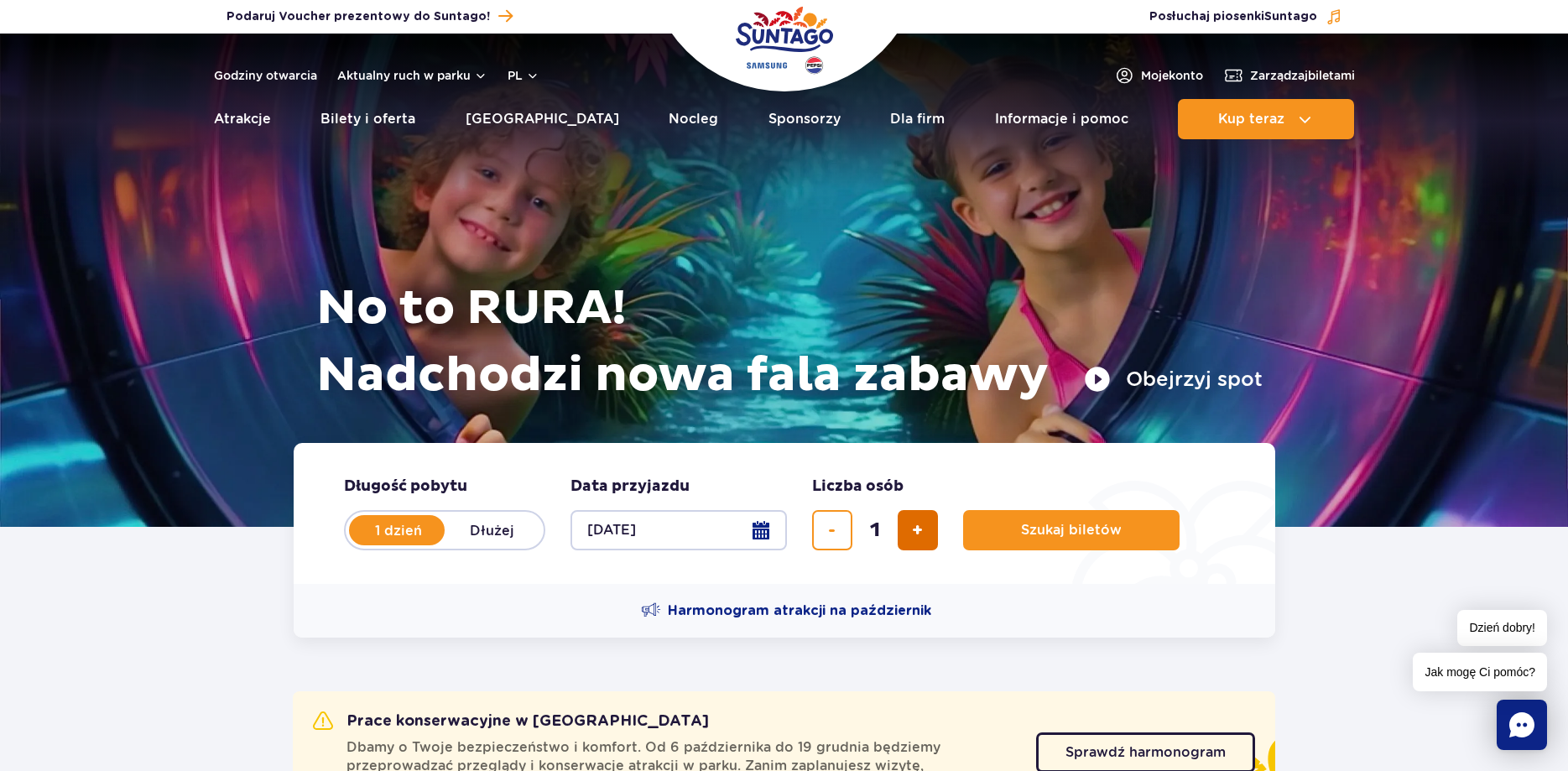
click at [912, 530] on span "dodaj bilet" at bounding box center [917, 530] width 10 height 0
type input "4"
click at [1059, 523] on button "Szukaj biletów" at bounding box center [1071, 530] width 217 height 40
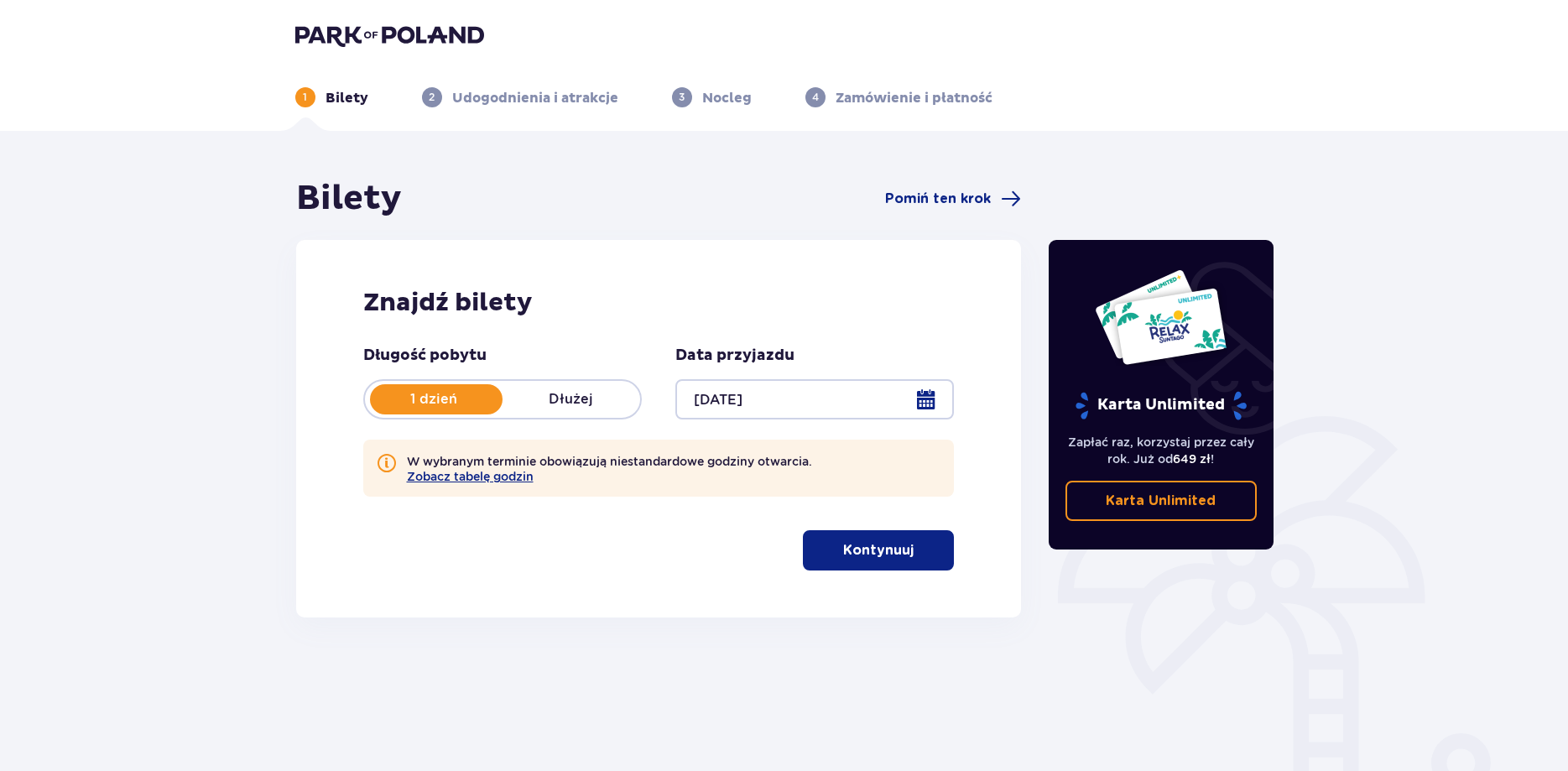
click at [902, 545] on button "Kontynuuj" at bounding box center [877, 550] width 151 height 40
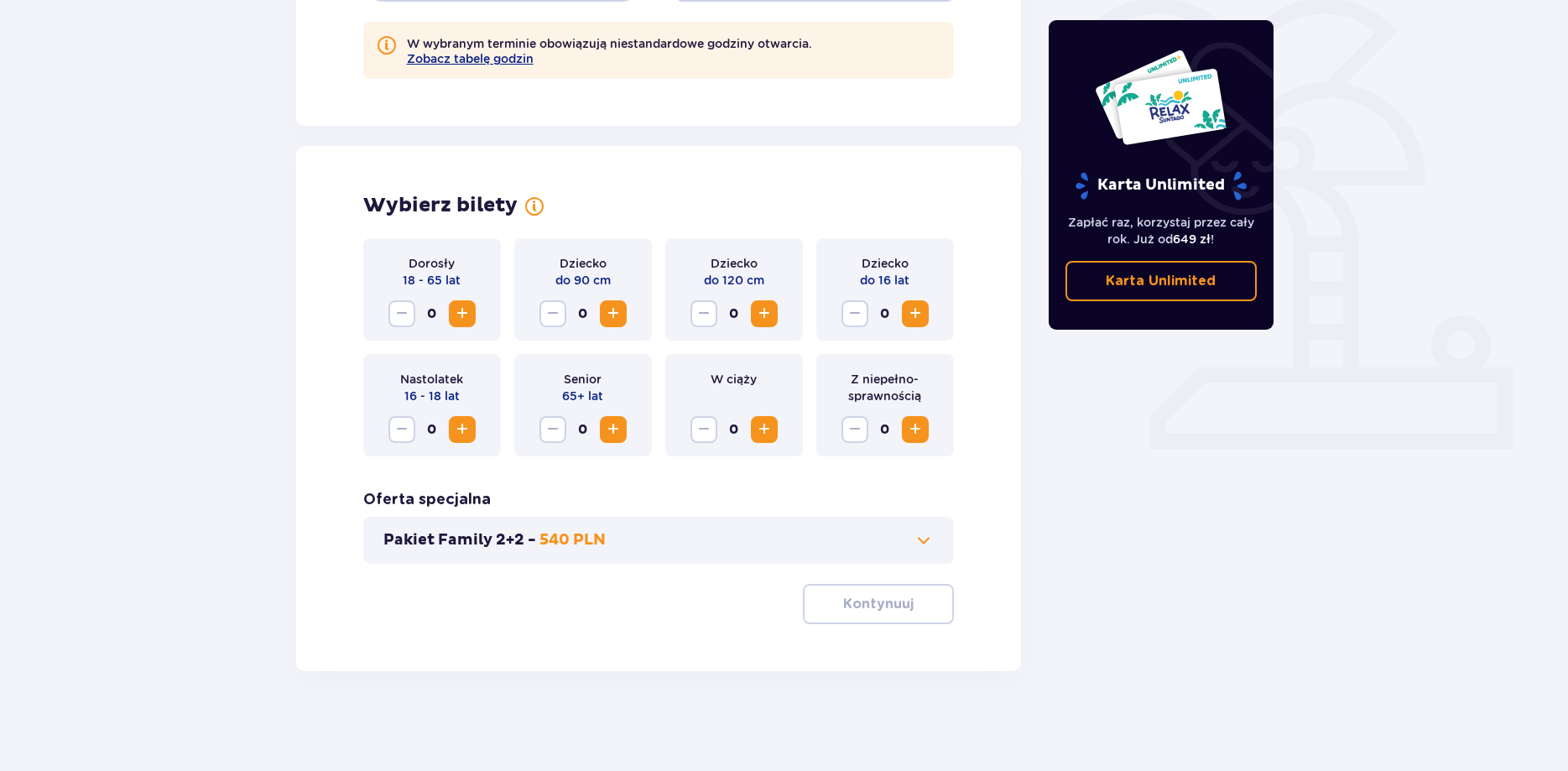
scroll to position [418, 0]
click at [459, 305] on span "Zwiększ" at bounding box center [462, 313] width 20 height 20
click at [461, 306] on span "Zwiększ" at bounding box center [462, 313] width 20 height 20
click at [922, 315] on span "Zwiększ" at bounding box center [915, 313] width 20 height 20
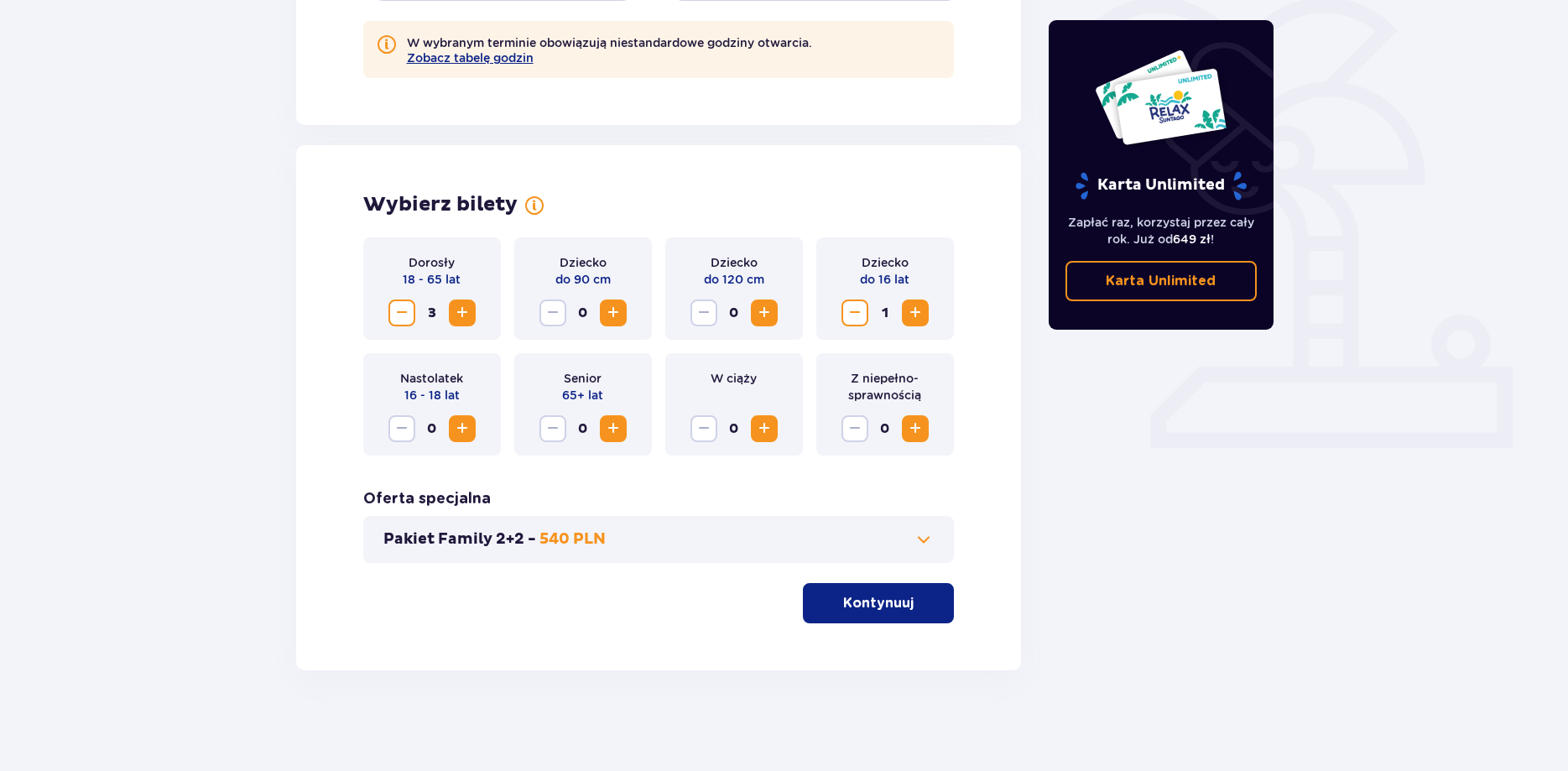
click at [466, 430] on span "Zwiększ" at bounding box center [462, 428] width 20 height 20
click at [412, 317] on button "Zmniejsz" at bounding box center [402, 313] width 27 height 27
click at [925, 524] on div "Pakiet Family 2+2 - 540 PLN" at bounding box center [658, 540] width 591 height 47
click at [921, 538] on span at bounding box center [923, 539] width 20 height 20
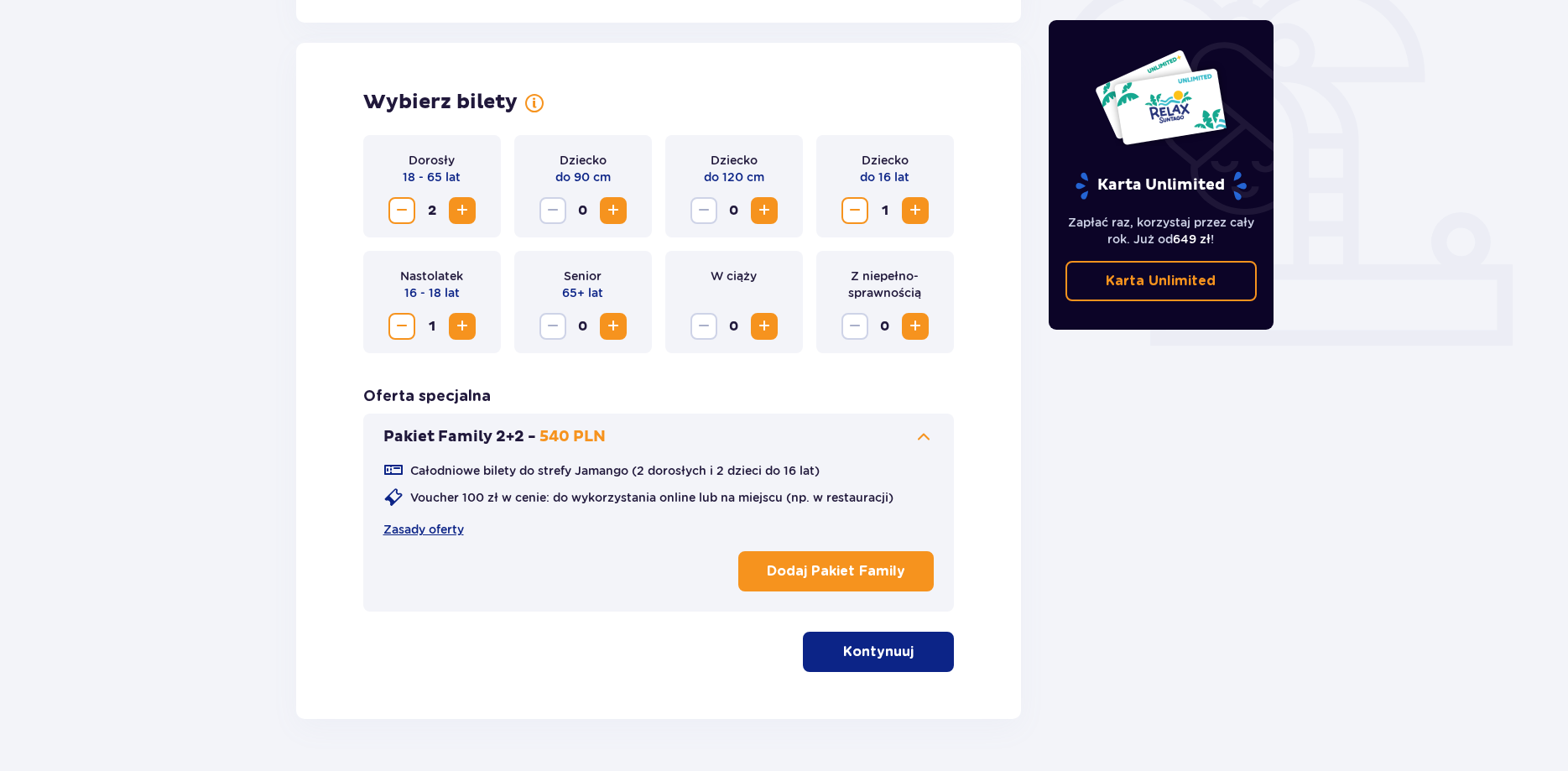
scroll to position [544, 0]
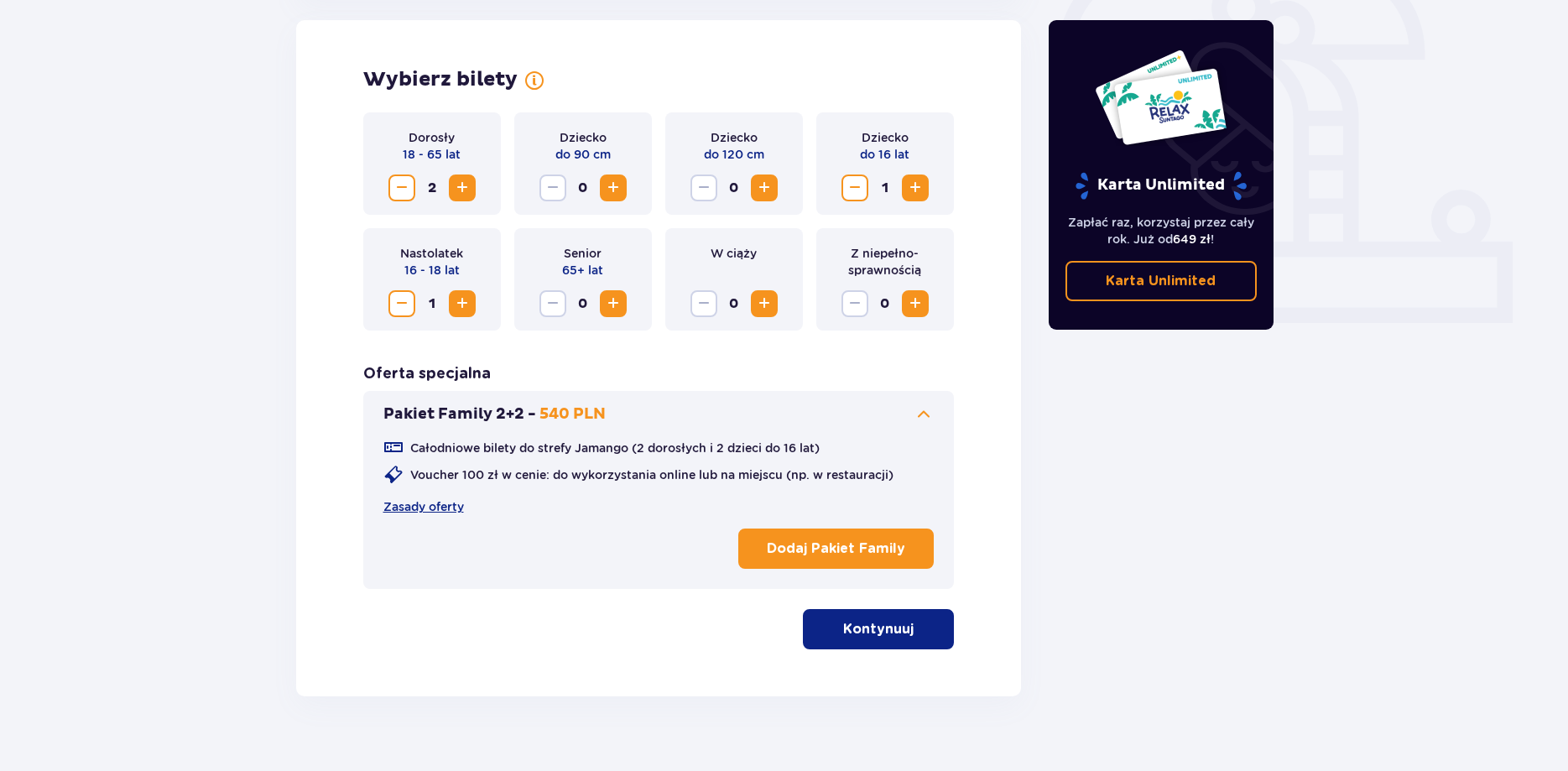
click at [867, 630] on p "Kontynuuj" at bounding box center [878, 629] width 71 height 18
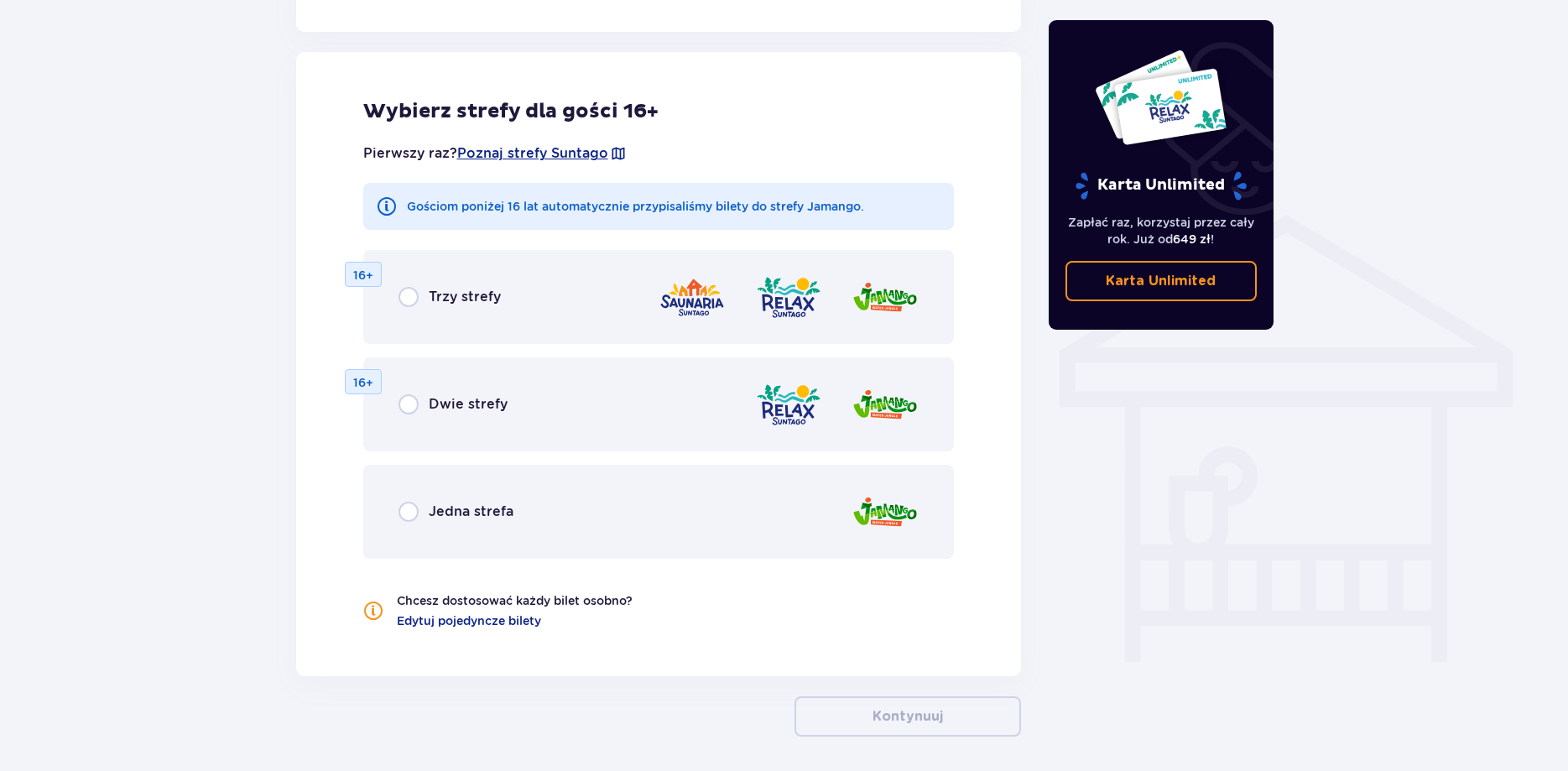
scroll to position [1160, 0]
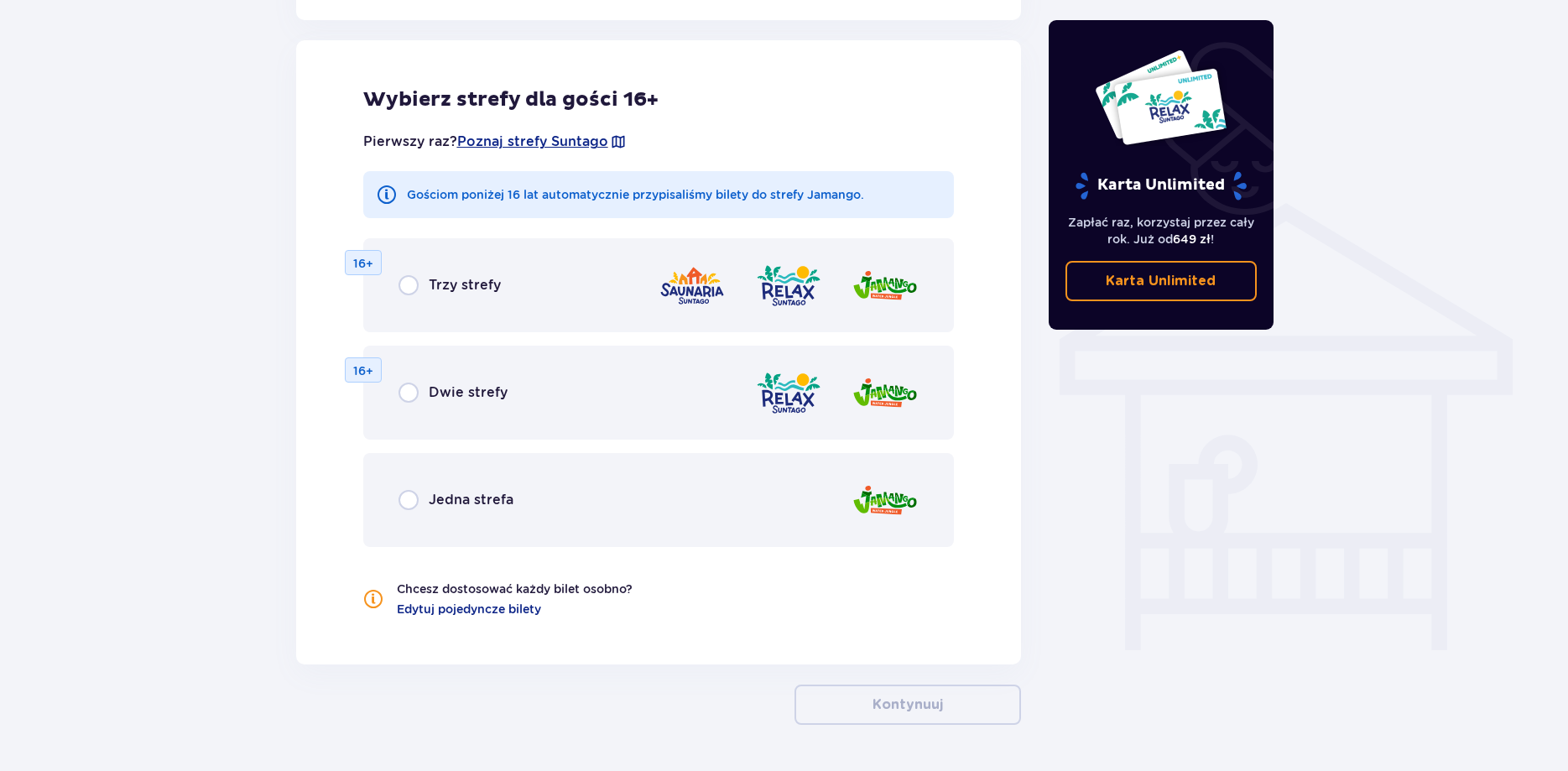
click at [421, 396] on div "Dwie strefy" at bounding box center [452, 392] width 109 height 20
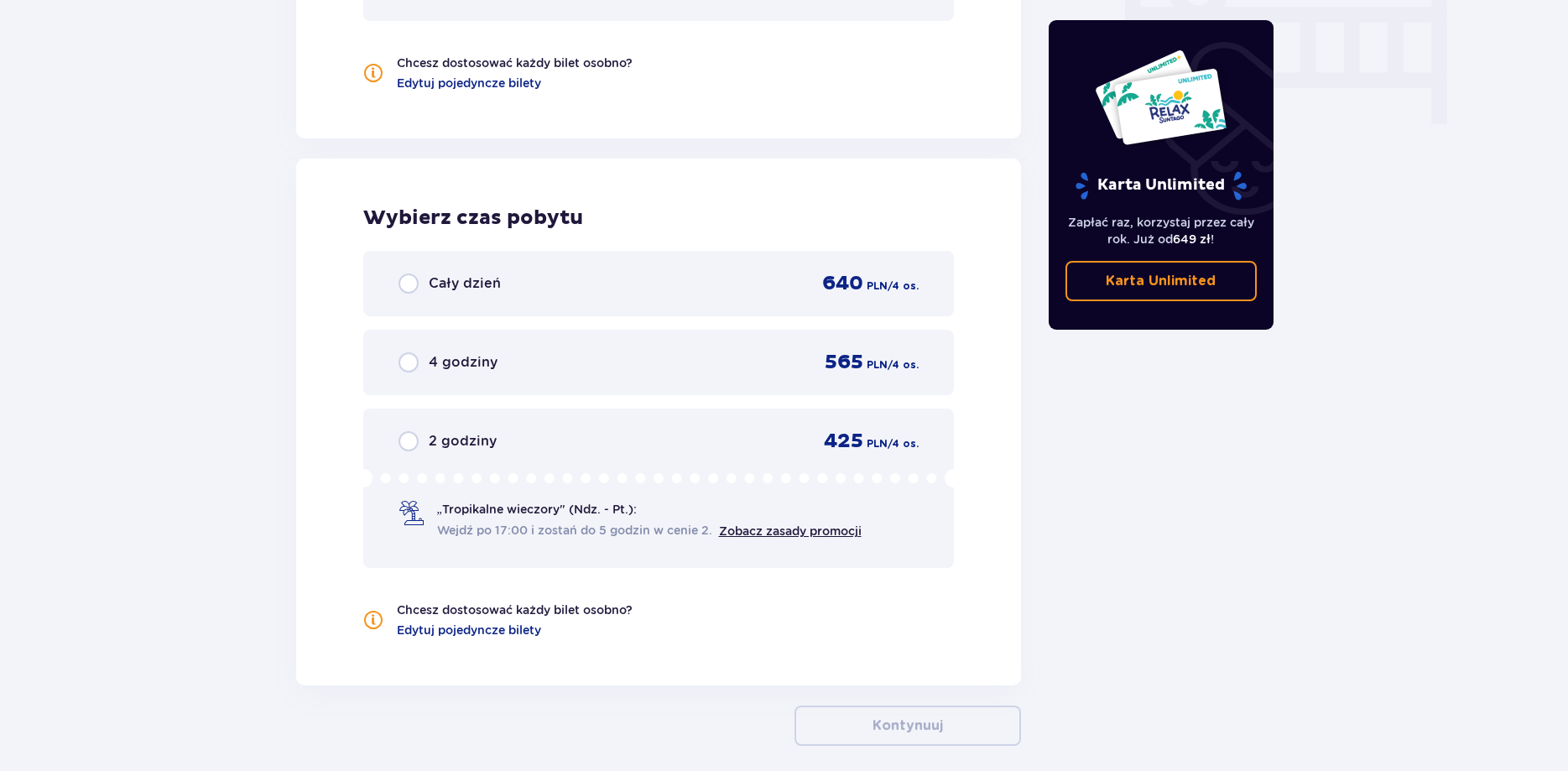
scroll to position [1761, 0]
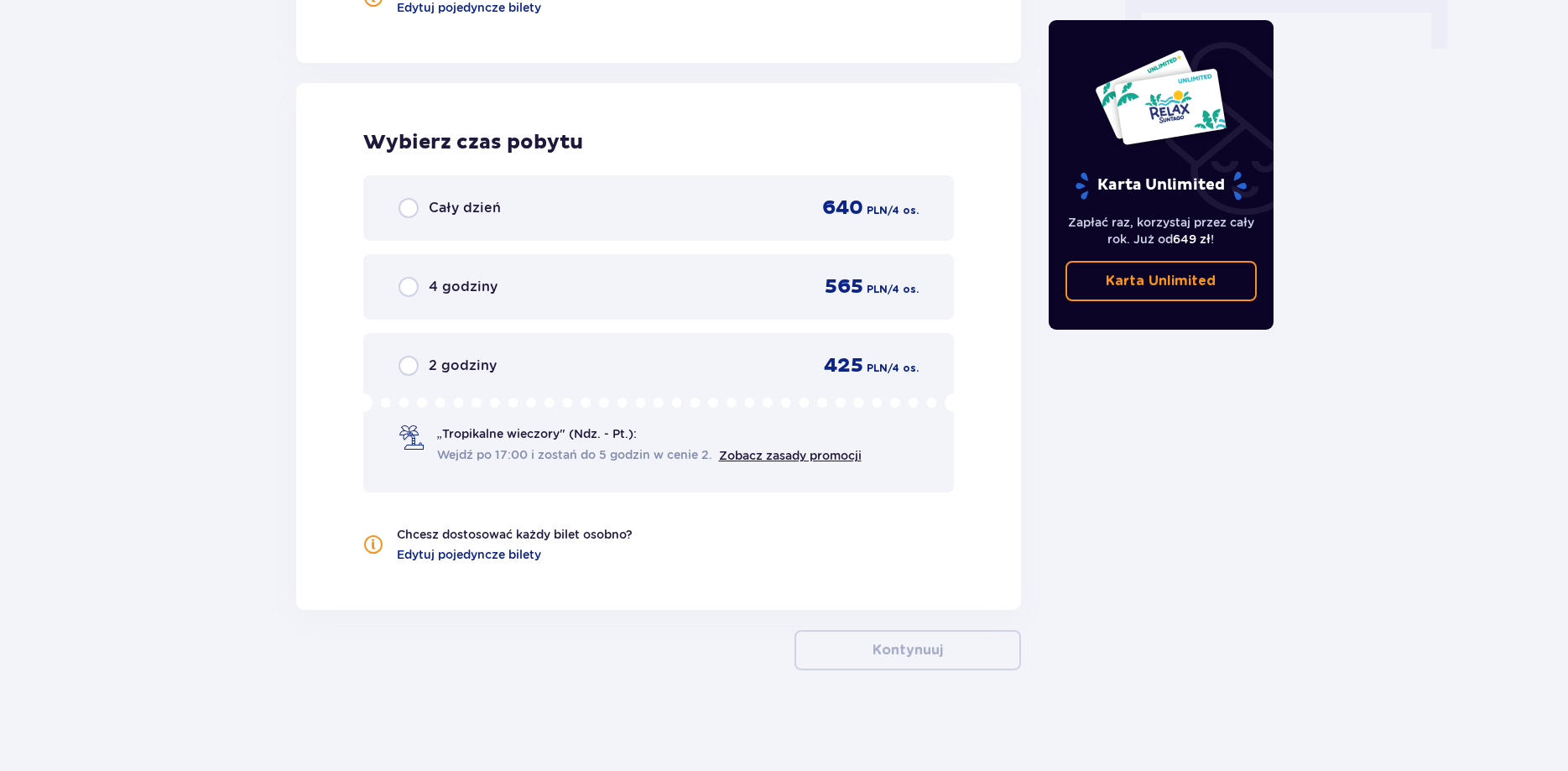
click at [413, 207] on input "radio" at bounding box center [408, 208] width 20 height 20
radio input "true"
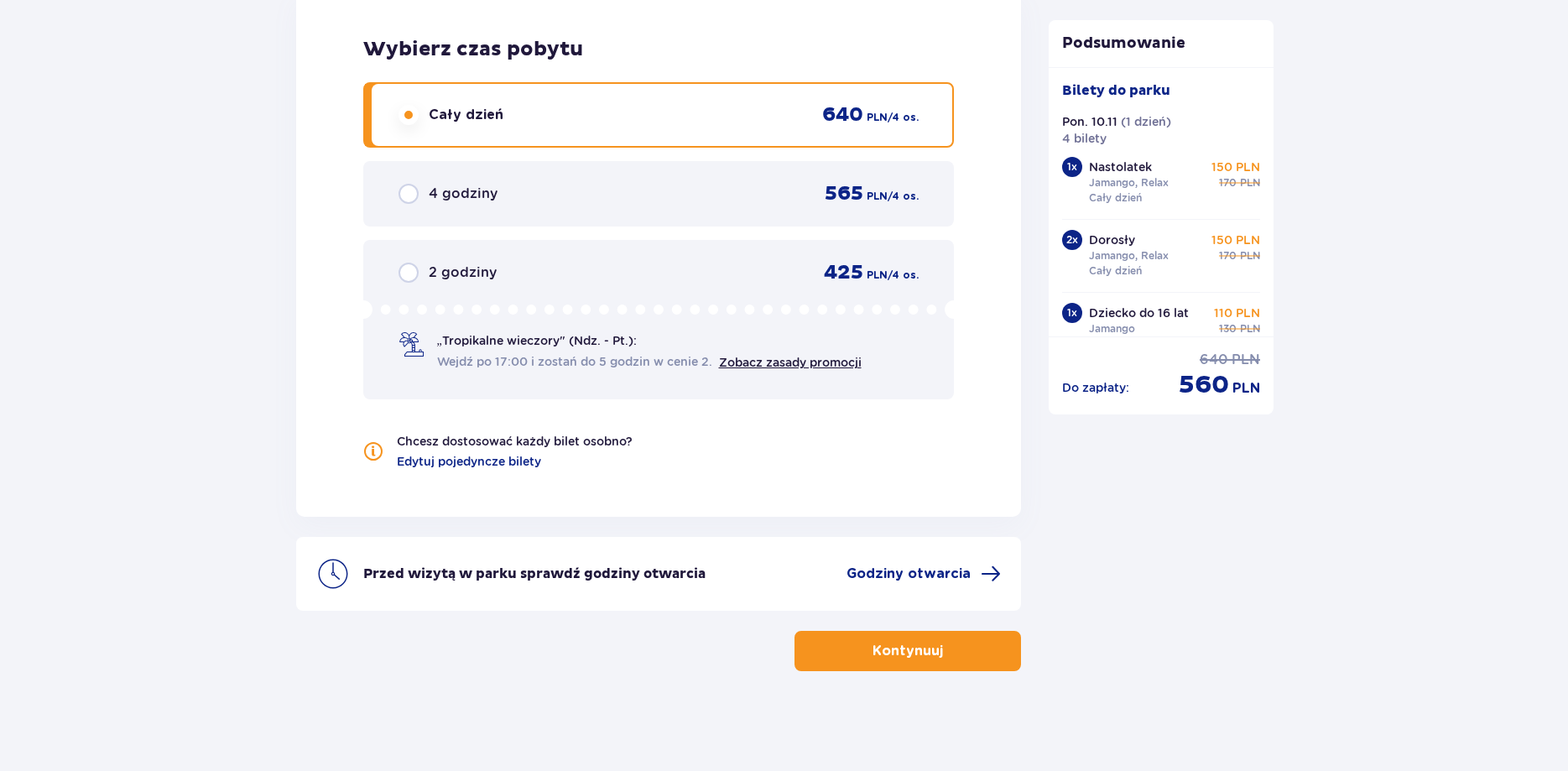
scroll to position [1855, 0]
click at [950, 579] on span "Godziny otwarcia" at bounding box center [908, 573] width 124 height 18
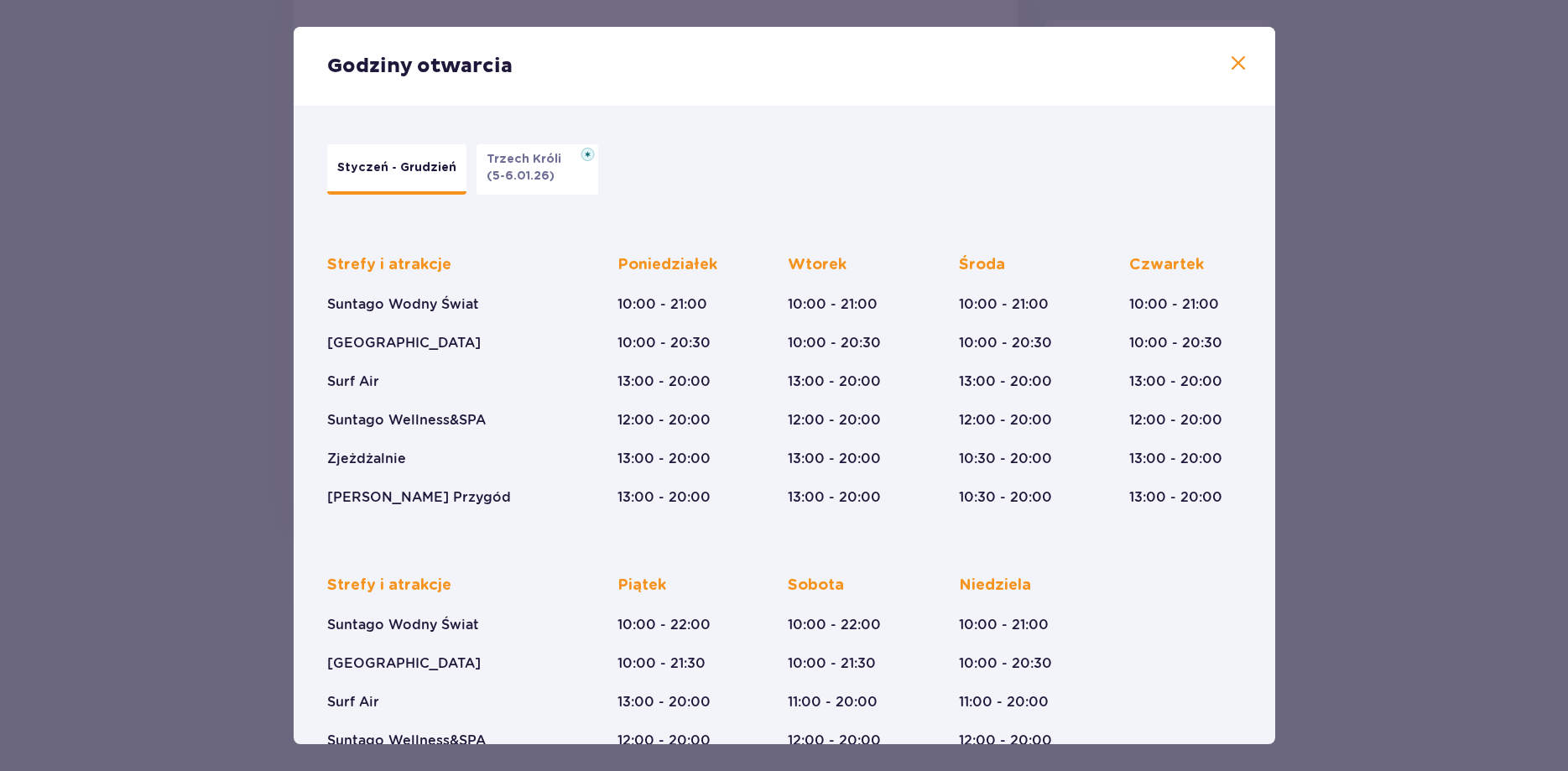
click at [523, 176] on p "(5-6.01.26)" at bounding box center [520, 176] width 68 height 17
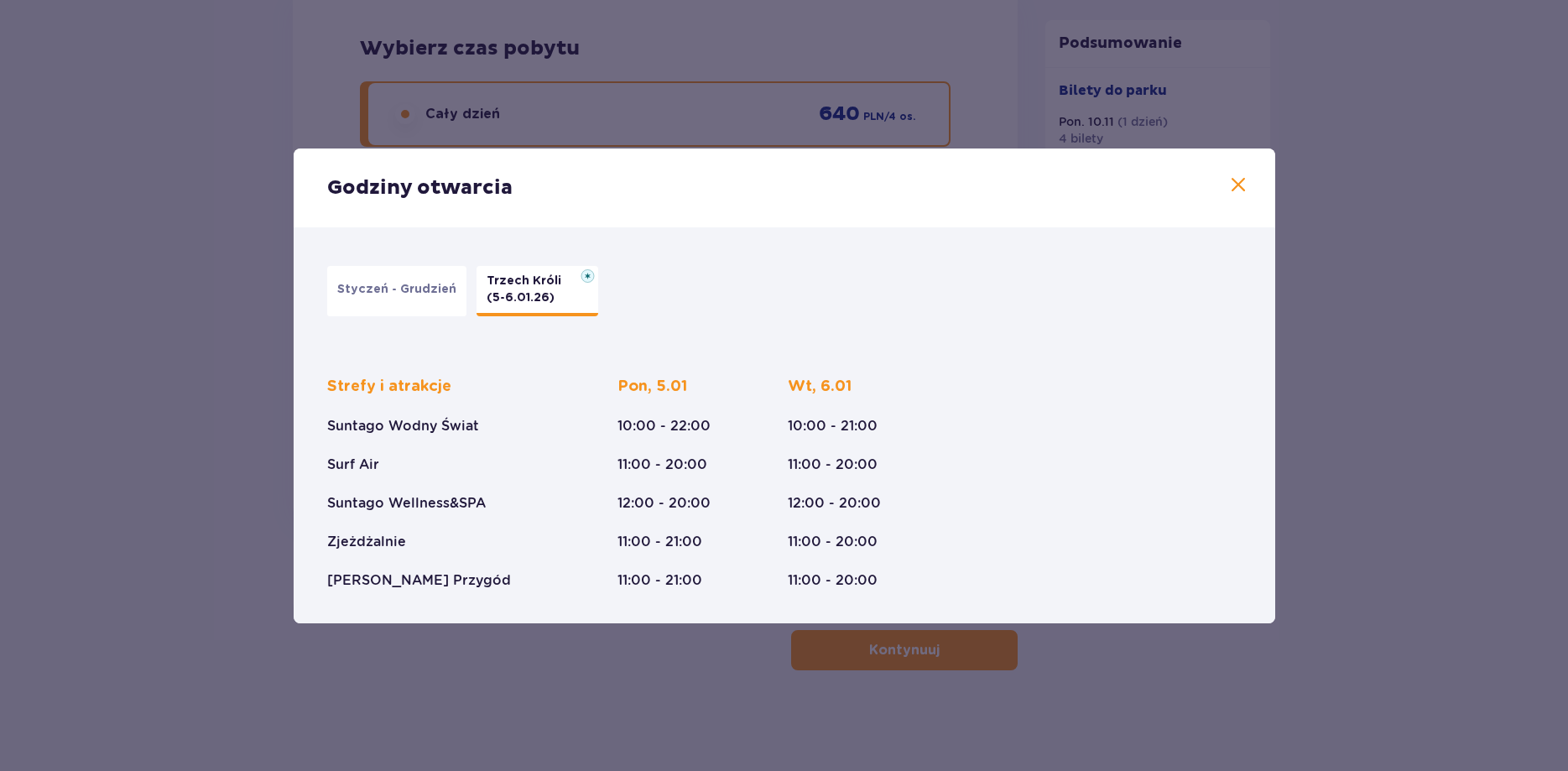
click at [1229, 185] on span at bounding box center [1238, 185] width 20 height 20
